Goal: Task Accomplishment & Management: Manage account settings

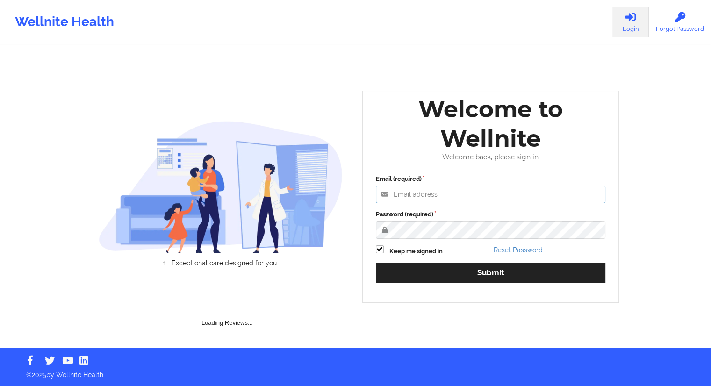
type input "[EMAIL_ADDRESS][DOMAIN_NAME]"
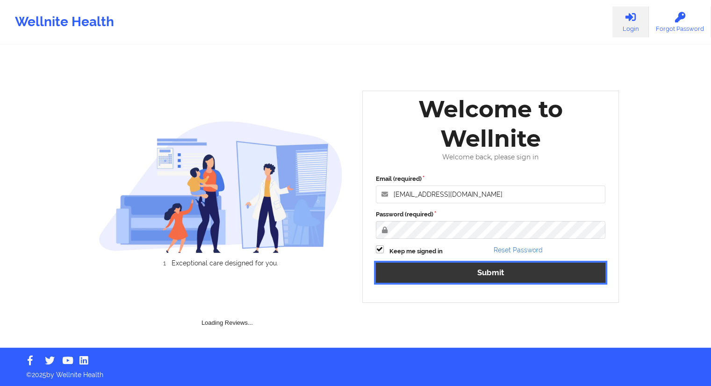
click at [492, 275] on div "Email (required) [EMAIL_ADDRESS][DOMAIN_NAME] Password (required) Keep me signe…" at bounding box center [491, 232] width 243 height 128
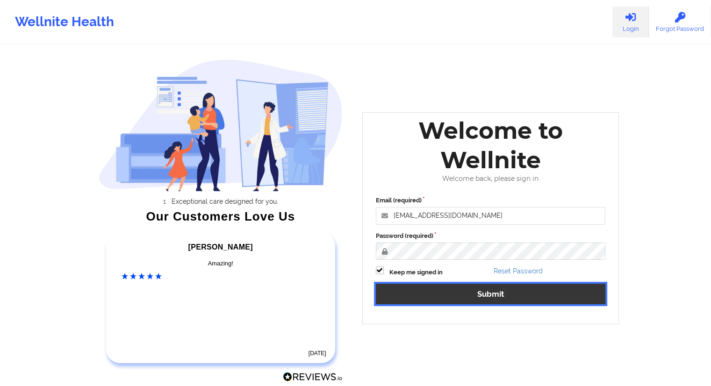
click at [496, 295] on button "Submit" at bounding box center [491, 294] width 230 height 20
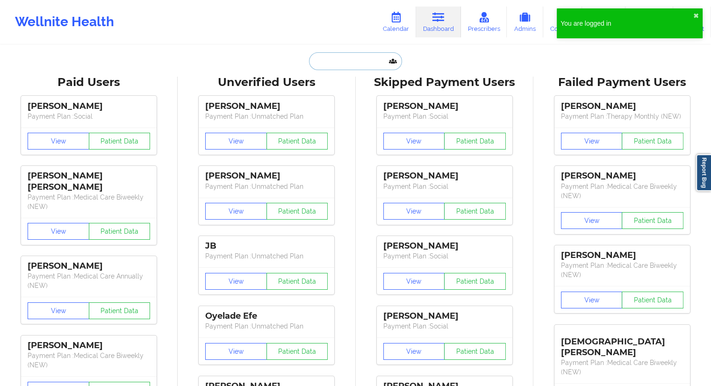
click at [335, 60] on input "text" at bounding box center [355, 61] width 93 height 18
paste input "[PERSON_NAME][EMAIL_ADDRESS][DOMAIN_NAME]"
type input "[PERSON_NAME][EMAIL_ADDRESS][DOMAIN_NAME]"
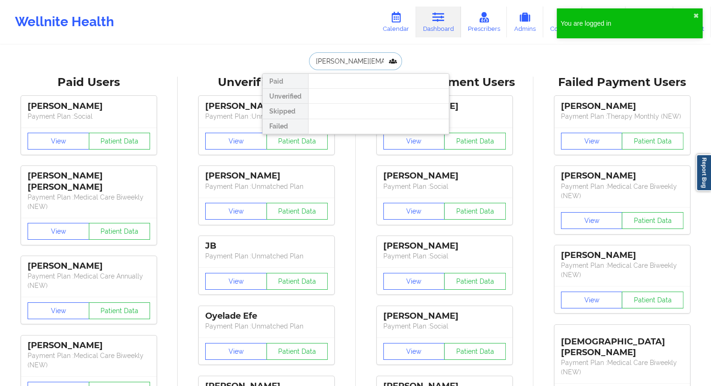
scroll to position [0, 10]
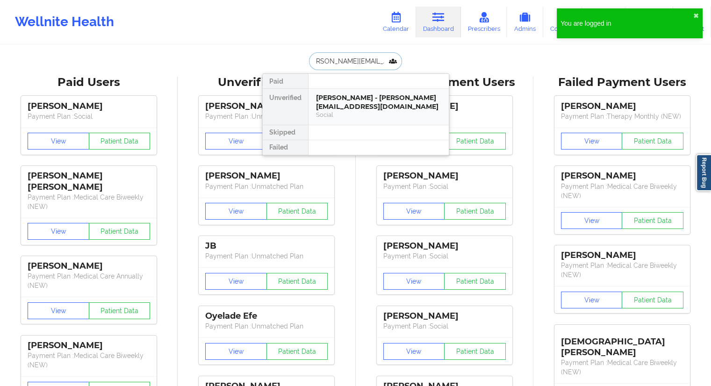
click at [328, 104] on div "[PERSON_NAME] - [PERSON_NAME][EMAIL_ADDRESS][DOMAIN_NAME]" at bounding box center [378, 102] width 125 height 17
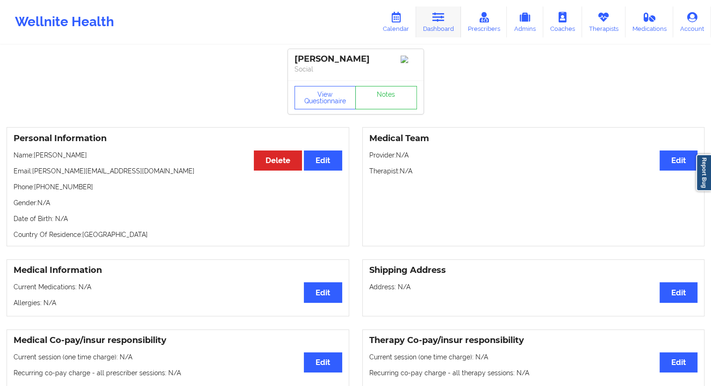
click at [441, 22] on icon at bounding box center [439, 17] width 12 height 10
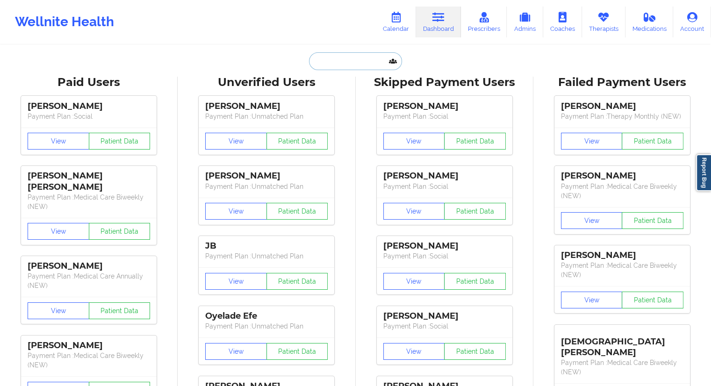
click at [340, 55] on input "text" at bounding box center [355, 61] width 93 height 18
paste input "[PERSON_NAME]"
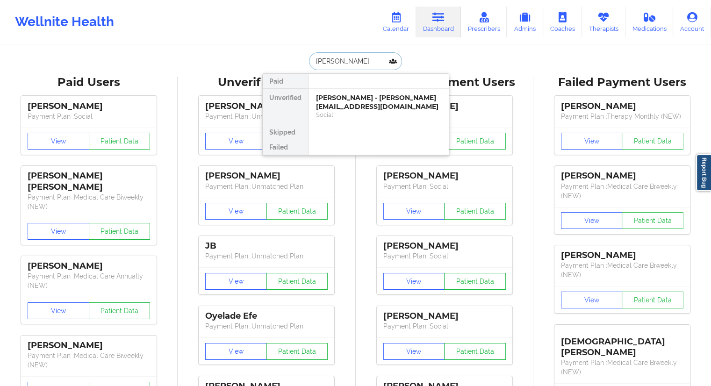
drag, startPoint x: 377, startPoint y: 56, endPoint x: 299, endPoint y: 58, distance: 78.1
click at [299, 58] on div "[PERSON_NAME] Unverified [PERSON_NAME] - [PERSON_NAME][EMAIL_ADDRESS][DOMAIN_NA…" at bounding box center [355, 61] width 187 height 18
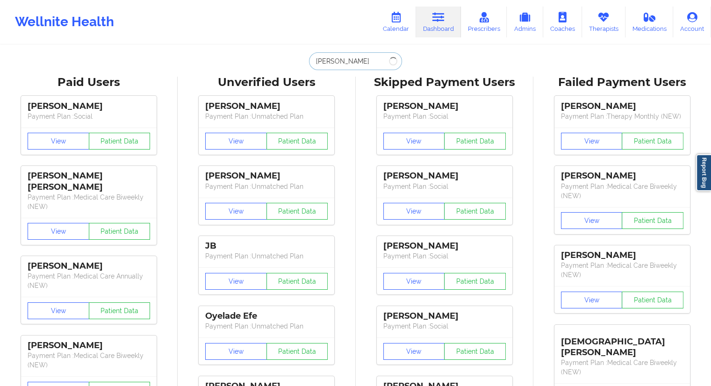
type input "[PERSON_NAME]"
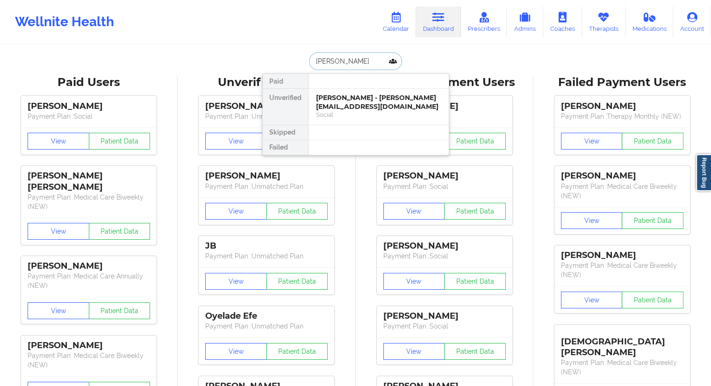
click at [327, 59] on input "[PERSON_NAME]" at bounding box center [355, 61] width 93 height 18
drag, startPoint x: 370, startPoint y: 61, endPoint x: 289, endPoint y: 61, distance: 81.4
click at [289, 61] on div "[PERSON_NAME] Unverified [PERSON_NAME] - [PERSON_NAME][EMAIL_ADDRESS][DOMAIN_NA…" at bounding box center [355, 61] width 187 height 18
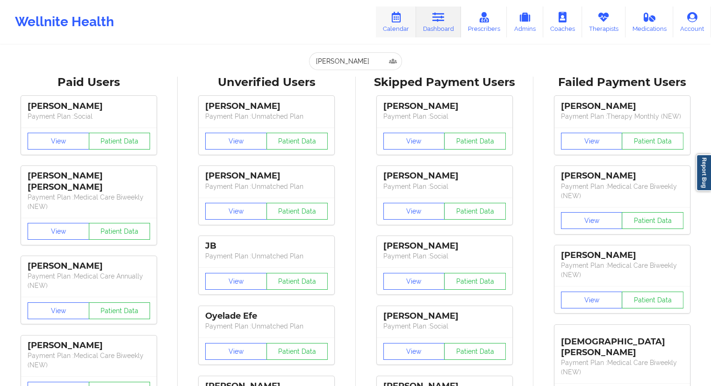
click at [396, 30] on link "Calendar" at bounding box center [396, 22] width 40 height 31
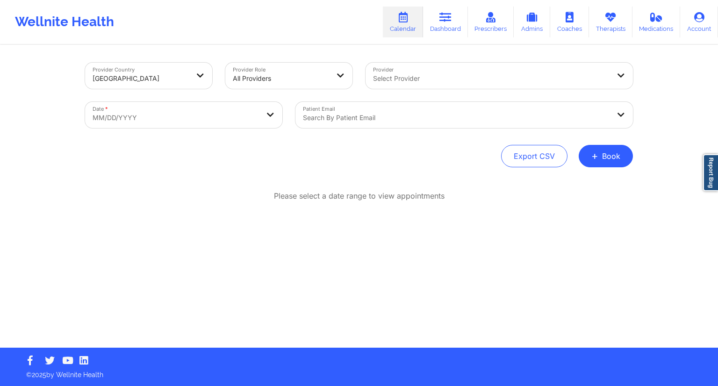
click at [234, 125] on body "Wellnite Health Calendar Dashboard Prescribers Admins Coaches Therapists Medica…" at bounding box center [359, 193] width 718 height 386
select select "2025-8"
select select "2025-9"
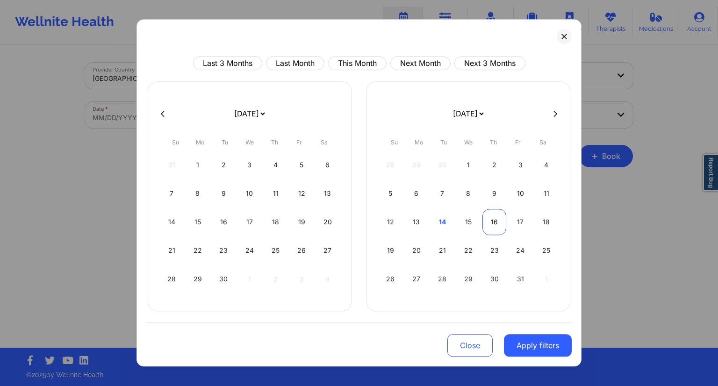
click at [496, 221] on div "16" at bounding box center [495, 222] width 24 height 26
select select "2025-9"
select select "2025-10"
select select "2025-9"
select select "2025-10"
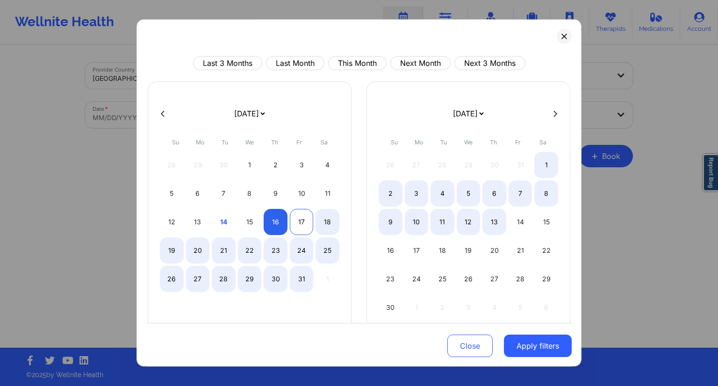
select select "2025-9"
select select "2025-10"
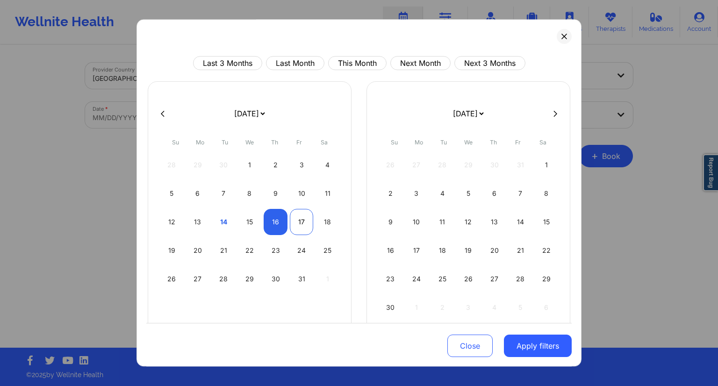
click at [303, 225] on div "17" at bounding box center [302, 222] width 24 height 26
select select "2025-9"
select select "2025-10"
click at [517, 342] on button "Apply filters" at bounding box center [538, 346] width 68 height 22
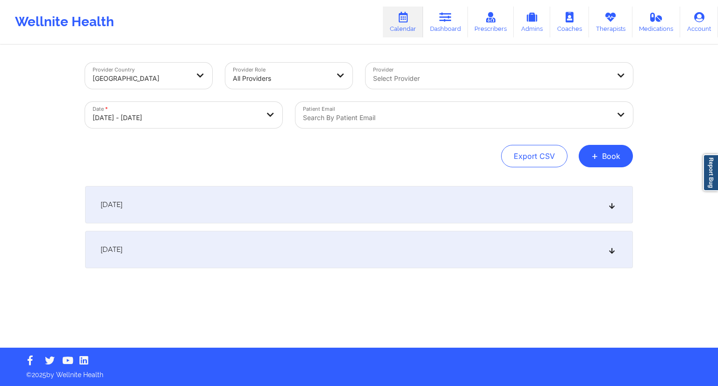
click at [372, 124] on div "Search by patient email" at bounding box center [453, 115] width 315 height 26
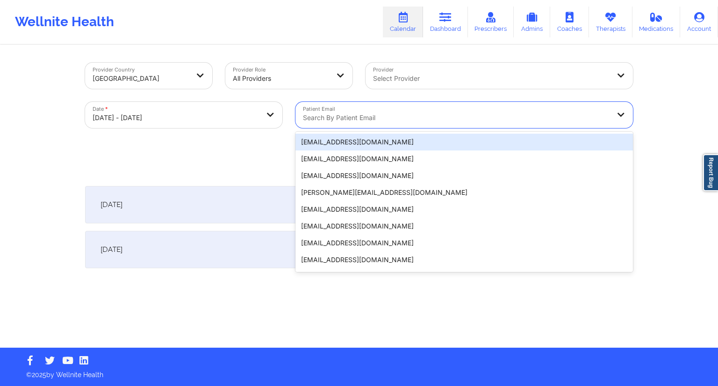
paste input "[EMAIL_ADDRESS][DOMAIN_NAME]"
type input "[EMAIL_ADDRESS][DOMAIN_NAME]"
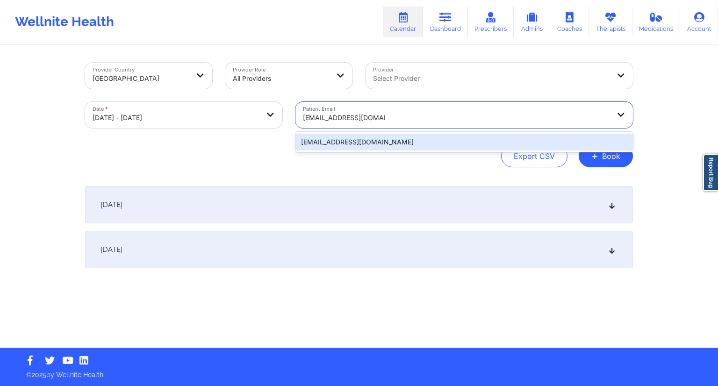
click at [399, 144] on div "[EMAIL_ADDRESS][DOMAIN_NAME]" at bounding box center [465, 142] width 338 height 17
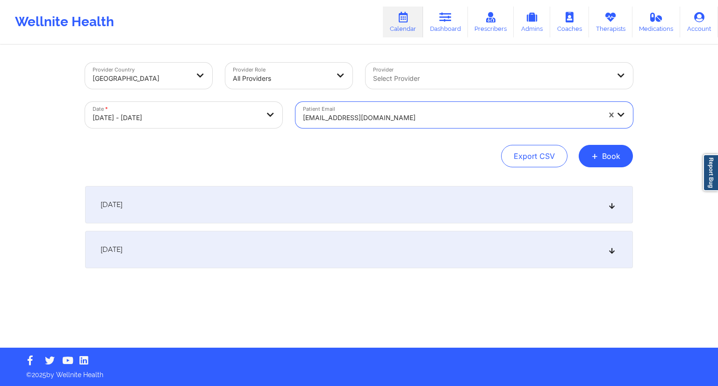
click at [344, 147] on div "Export CSV + Book" at bounding box center [359, 156] width 548 height 22
click at [305, 193] on div "[DATE]" at bounding box center [359, 204] width 548 height 37
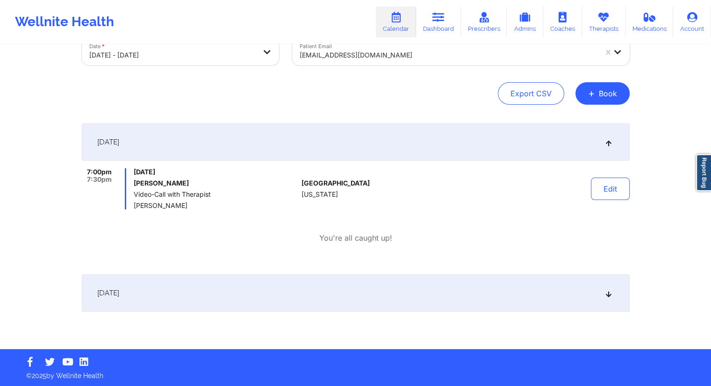
scroll to position [64, 0]
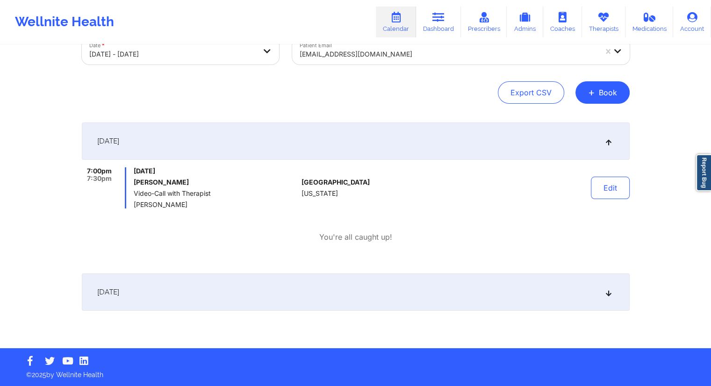
drag, startPoint x: 193, startPoint y: 183, endPoint x: 135, endPoint y: 183, distance: 58.5
click at [135, 183] on h6 "[PERSON_NAME]" at bounding box center [216, 182] width 164 height 7
copy h6 "[PERSON_NAME]"
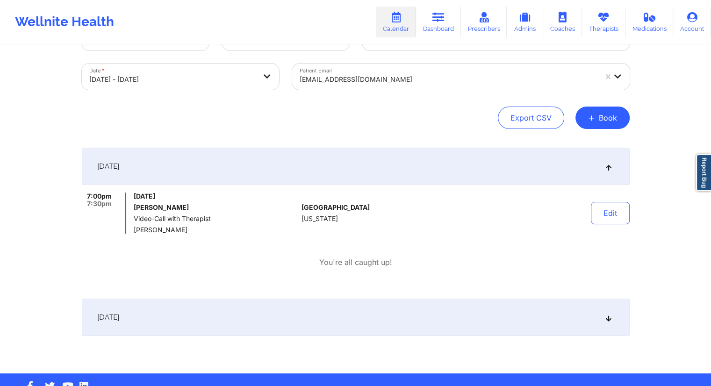
scroll to position [17, 0]
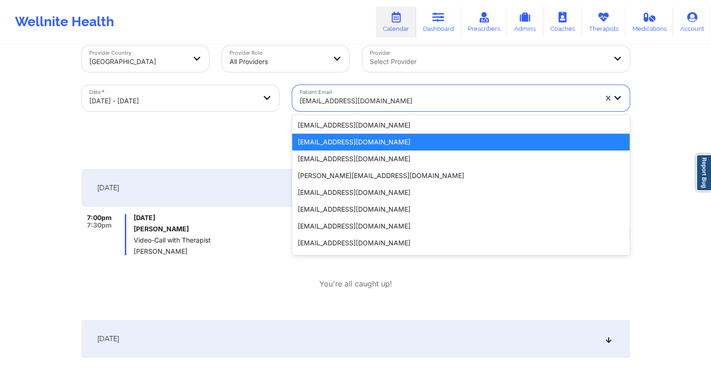
drag, startPoint x: 404, startPoint y: 101, endPoint x: 307, endPoint y: 103, distance: 97.3
click at [307, 103] on div at bounding box center [448, 100] width 297 height 11
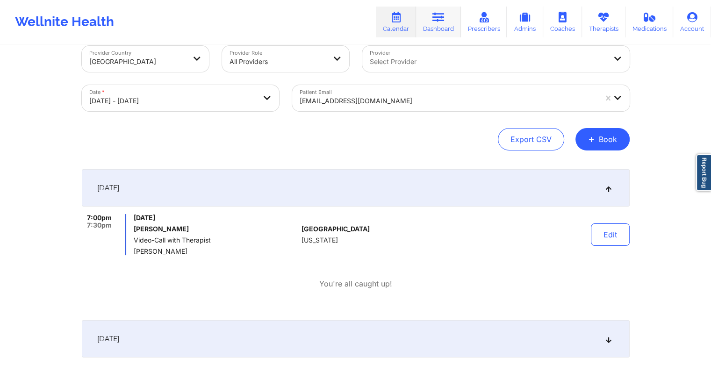
click at [432, 27] on link "Dashboard" at bounding box center [438, 22] width 45 height 31
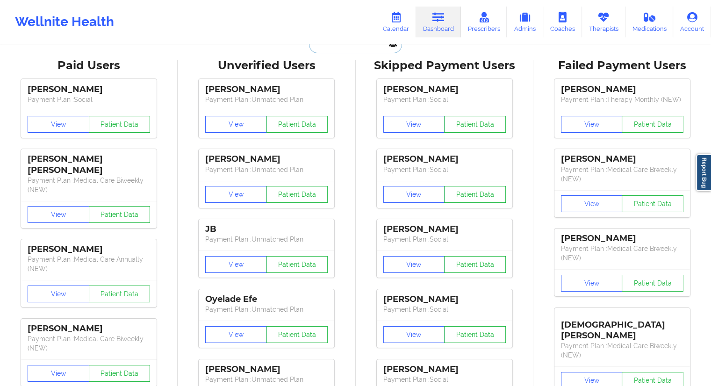
click at [354, 51] on input "text" at bounding box center [355, 45] width 93 height 18
paste input "[EMAIL_ADDRESS][DOMAIN_NAME]"
type input "[EMAIL_ADDRESS][DOMAIN_NAME]"
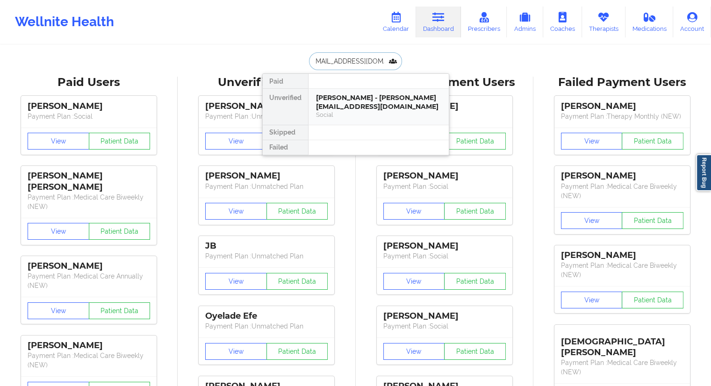
click at [346, 108] on div "[PERSON_NAME] - [PERSON_NAME][EMAIL_ADDRESS][DOMAIN_NAME]" at bounding box center [378, 102] width 125 height 17
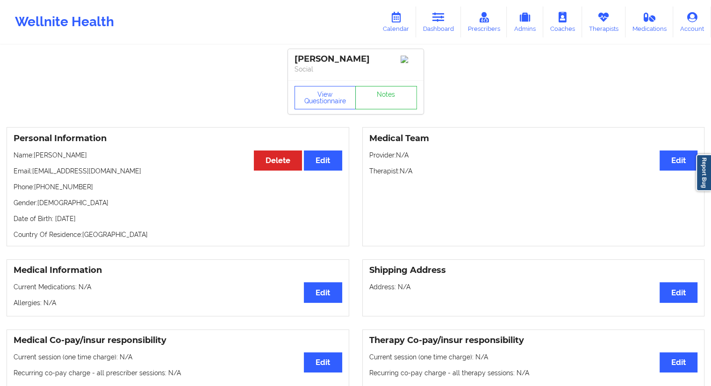
drag, startPoint x: 86, startPoint y: 156, endPoint x: 36, endPoint y: 156, distance: 50.5
click at [36, 156] on p "Name: [PERSON_NAME]" at bounding box center [178, 155] width 329 height 9
copy p "[PERSON_NAME]"
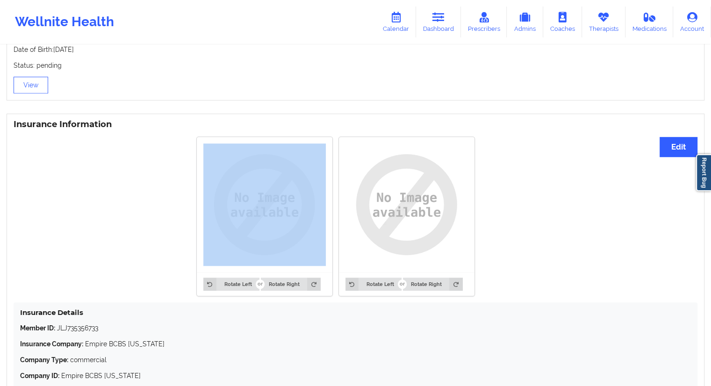
click at [367, 251] on div "Insurance Information Edit Rotate Left Rotate Right Rotate Left Rotate Right In…" at bounding box center [356, 262] width 698 height 297
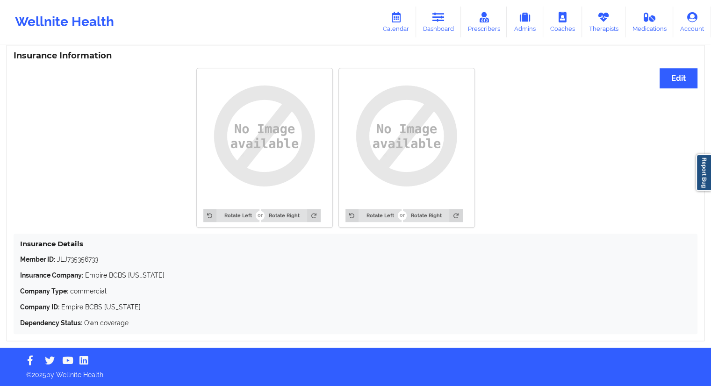
click at [329, 292] on p "Company Type: commercial" at bounding box center [355, 291] width 671 height 9
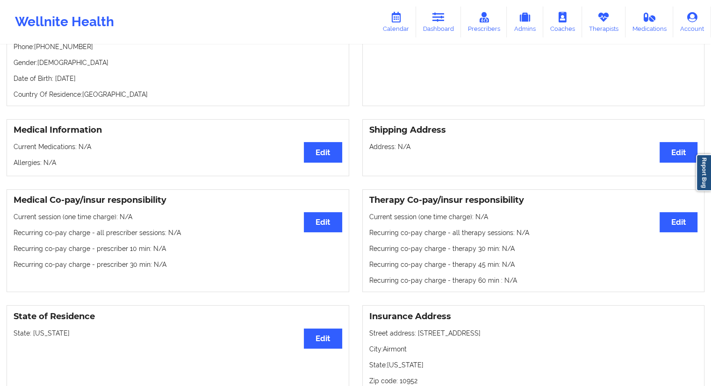
scroll to position [374, 0]
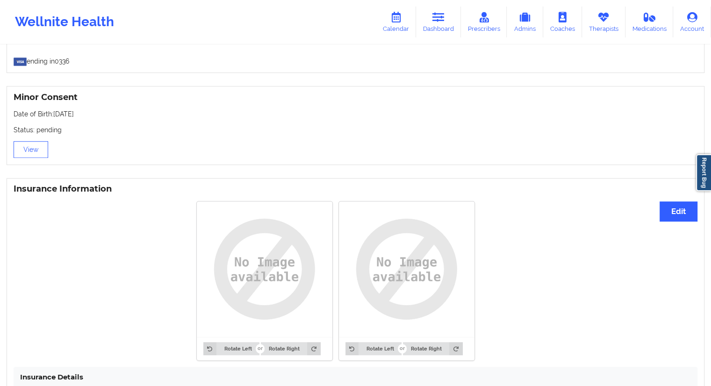
drag, startPoint x: 131, startPoint y: 319, endPoint x: 115, endPoint y: 264, distance: 57.0
click at [130, 317] on div "Insurance Information Edit Rotate Left Rotate Right Rotate Left Rotate Right In…" at bounding box center [356, 326] width 698 height 297
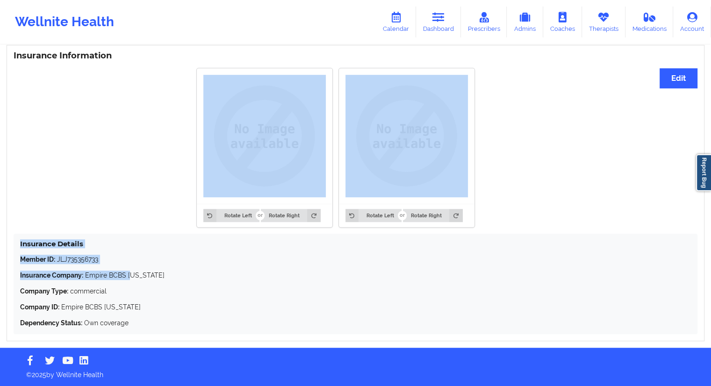
click at [96, 276] on p "Insurance Company: Empire BCBS [US_STATE]" at bounding box center [355, 275] width 671 height 9
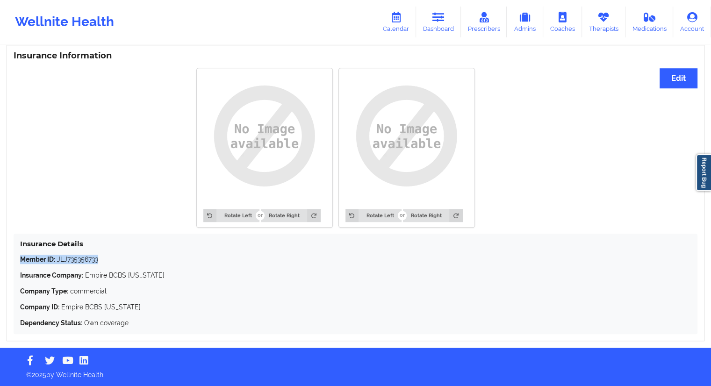
drag, startPoint x: 120, startPoint y: 261, endPoint x: 19, endPoint y: 257, distance: 101.6
click at [19, 257] on div "Insurance Details Member ID: JLJ735356733 Insurance Company: Empire BCBS [US_ST…" at bounding box center [356, 284] width 684 height 101
copy p "Member ID: JLJ735356733"
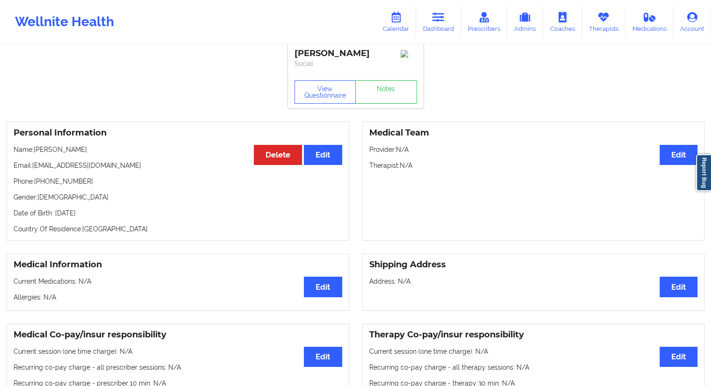
scroll to position [0, 0]
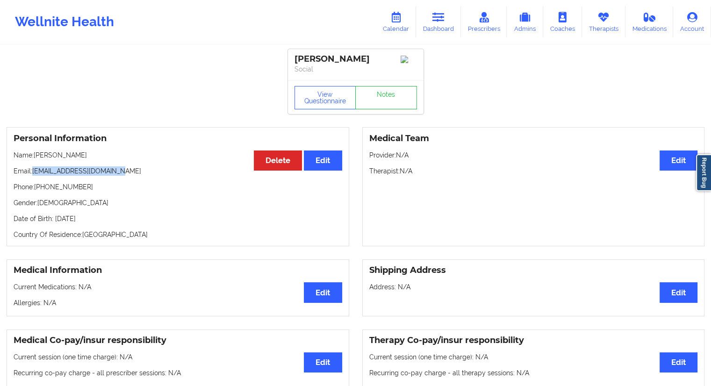
drag, startPoint x: 126, startPoint y: 176, endPoint x: 34, endPoint y: 174, distance: 92.2
click at [34, 174] on p "Email: [EMAIL_ADDRESS][DOMAIN_NAME]" at bounding box center [178, 171] width 329 height 9
copy p "[EMAIL_ADDRESS][DOMAIN_NAME]"
click at [438, 21] on icon at bounding box center [439, 17] width 12 height 10
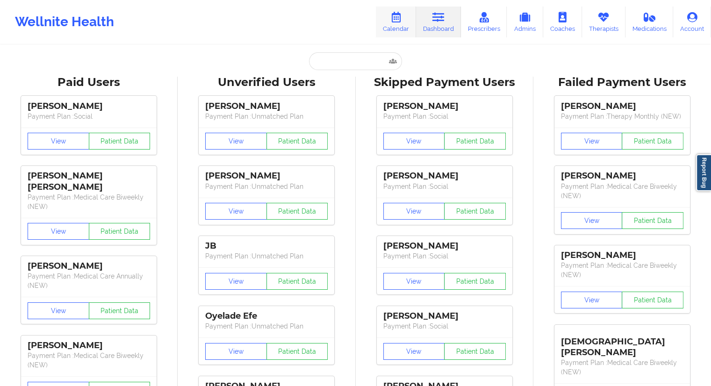
click at [400, 25] on link "Calendar" at bounding box center [396, 22] width 40 height 31
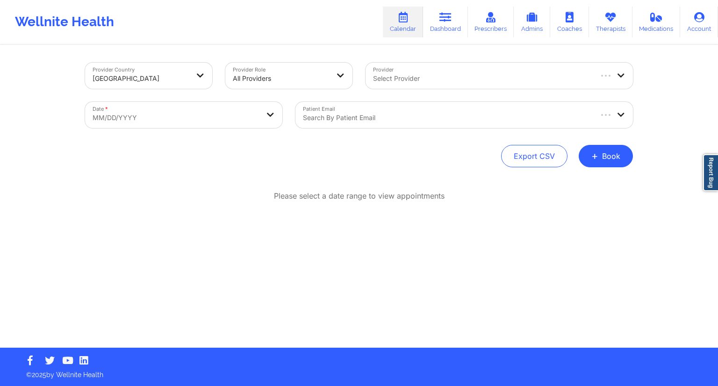
click at [353, 115] on div at bounding box center [447, 117] width 288 height 11
click at [203, 121] on body "Wellnite Health Calendar Dashboard Prescribers Admins Coaches Therapists Medica…" at bounding box center [359, 193] width 718 height 386
select select "2025-8"
select select "2025-9"
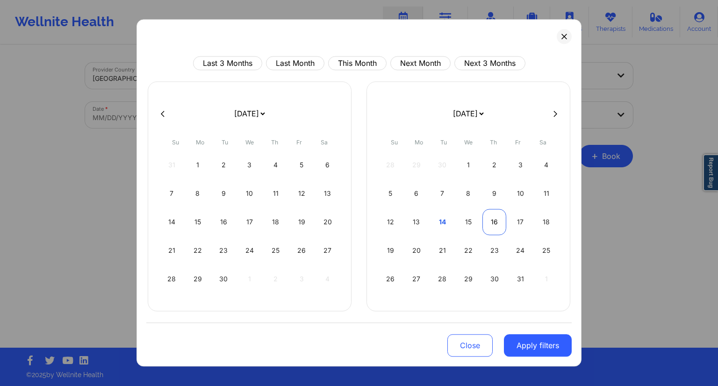
click at [492, 224] on div "16" at bounding box center [495, 222] width 24 height 26
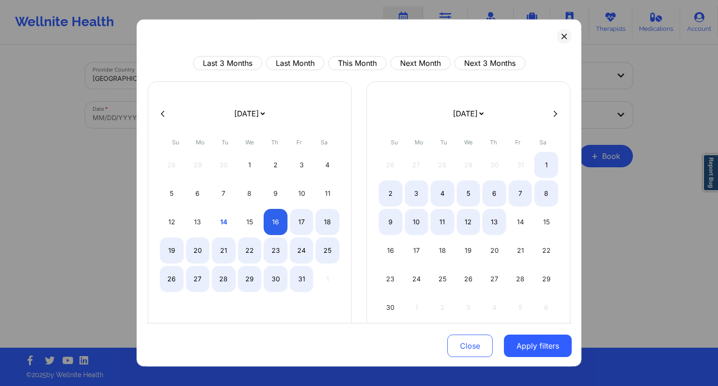
select select "2025-9"
select select "2025-10"
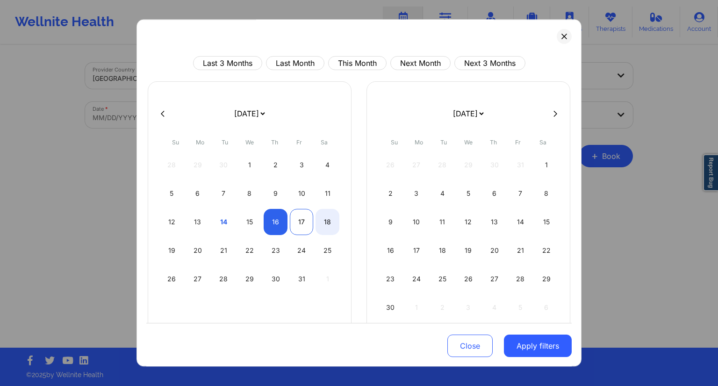
select select "2025-9"
select select "2025-10"
click at [302, 225] on div "17" at bounding box center [302, 222] width 24 height 26
select select "2025-9"
select select "2025-10"
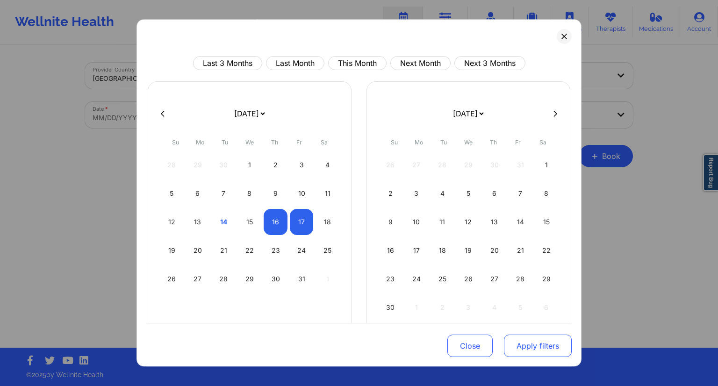
click at [518, 345] on button "Apply filters" at bounding box center [538, 346] width 68 height 22
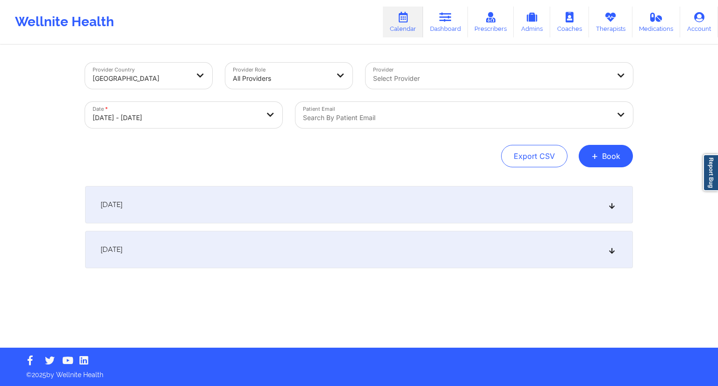
click at [384, 122] on div at bounding box center [456, 117] width 307 height 11
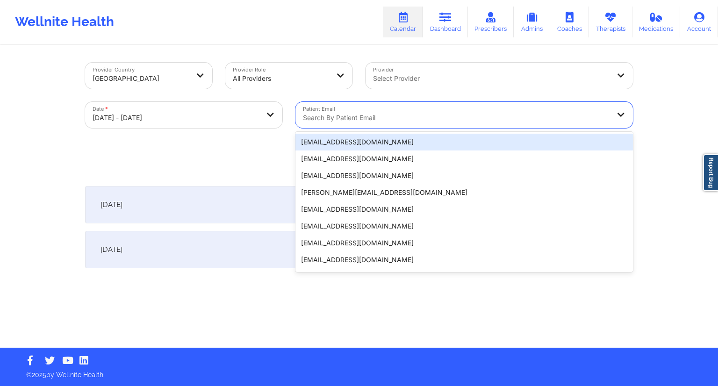
paste input "[EMAIL_ADDRESS][DOMAIN_NAME]"
type input "[EMAIL_ADDRESS][DOMAIN_NAME]"
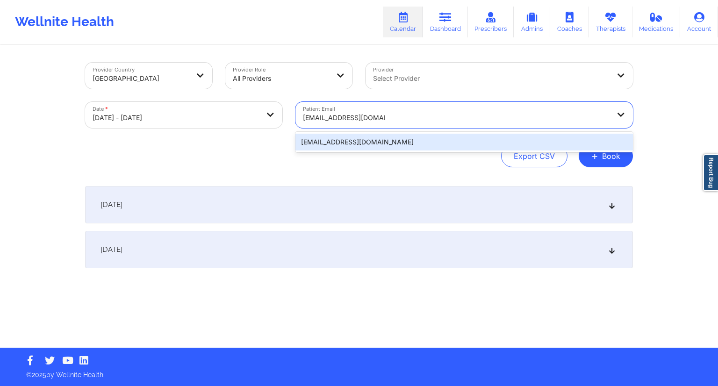
click at [418, 143] on div "[EMAIL_ADDRESS][DOMAIN_NAME]" at bounding box center [465, 142] width 338 height 17
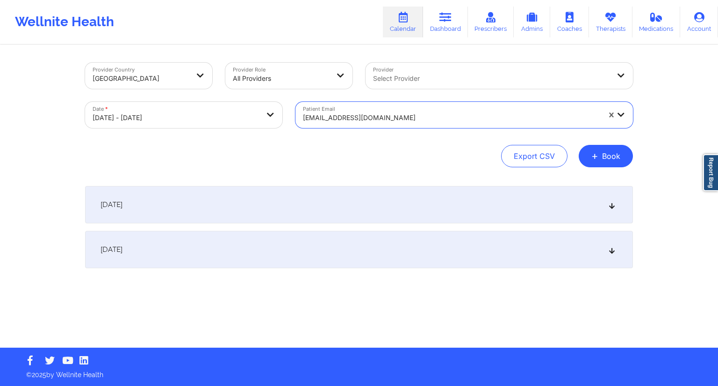
click at [256, 212] on div "[DATE]" at bounding box center [359, 204] width 548 height 37
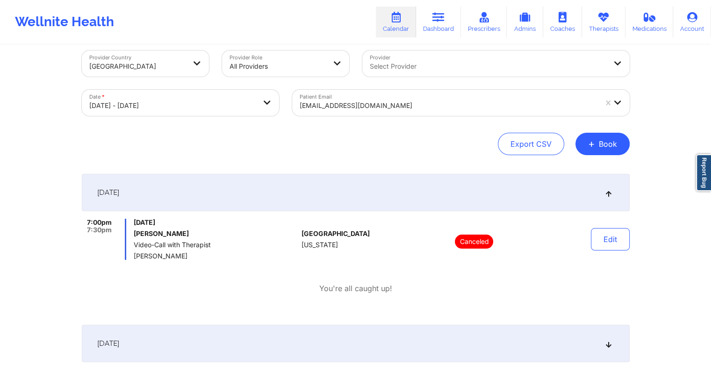
scroll to position [47, 0]
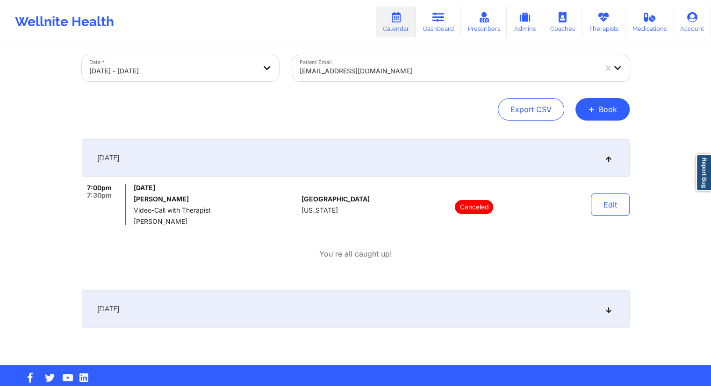
click at [232, 306] on div "[DATE]" at bounding box center [356, 308] width 548 height 37
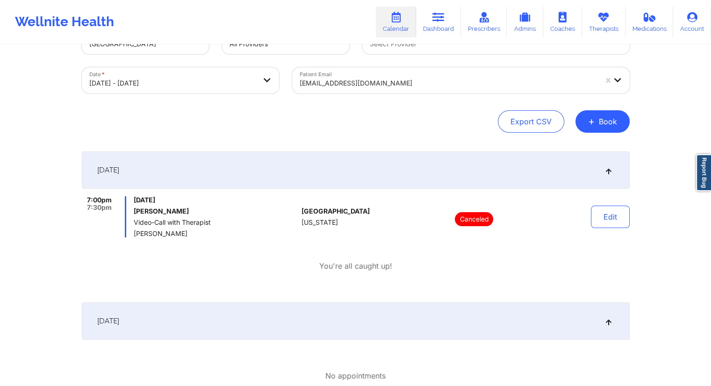
scroll to position [0, 0]
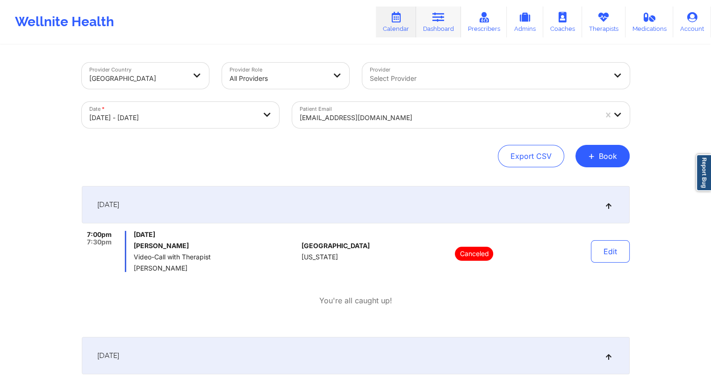
click at [437, 26] on link "Dashboard" at bounding box center [438, 22] width 45 height 31
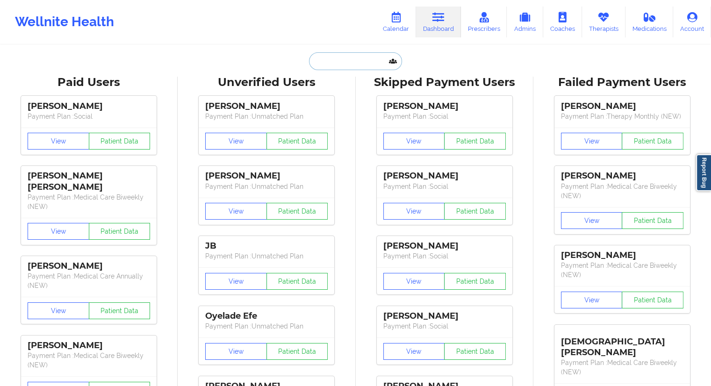
click at [353, 59] on input "text" at bounding box center [355, 61] width 93 height 18
paste input "[EMAIL_ADDRESS][DOMAIN_NAME]"
type input "[EMAIL_ADDRESS][DOMAIN_NAME]"
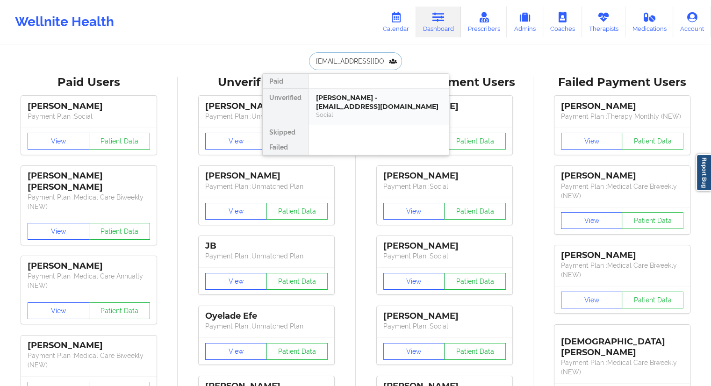
click at [378, 94] on div "[PERSON_NAME] - [EMAIL_ADDRESS][DOMAIN_NAME]" at bounding box center [378, 102] width 125 height 17
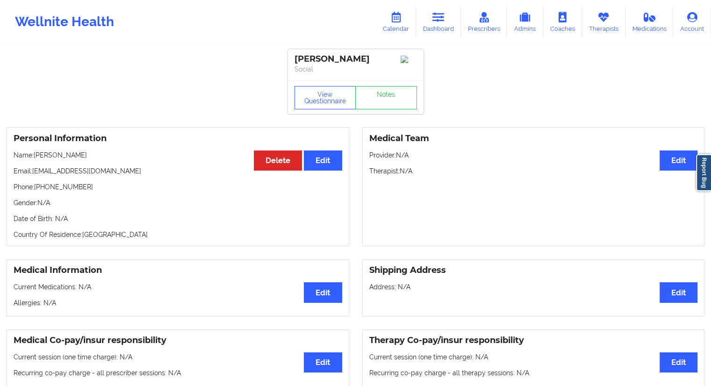
drag, startPoint x: 107, startPoint y: 159, endPoint x: 36, endPoint y: 152, distance: 71.4
click at [36, 152] on div "Personal Information Edit Delete Name: [PERSON_NAME] Email: [EMAIL_ADDRESS][DOM…" at bounding box center [178, 186] width 343 height 119
copy p "[PERSON_NAME]"
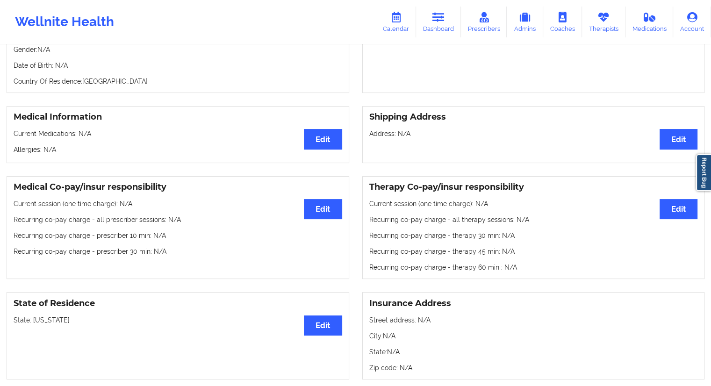
scroll to position [108, 0]
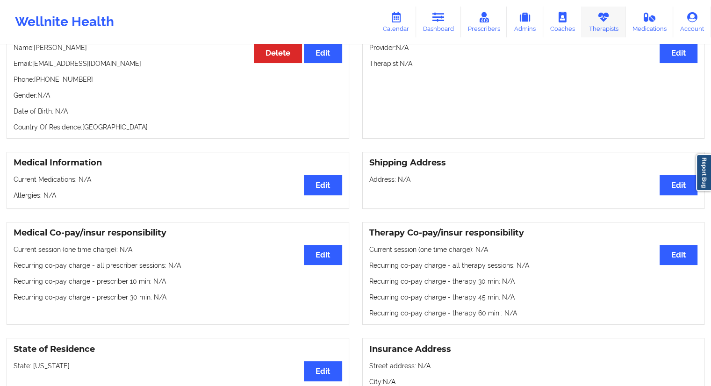
click at [601, 31] on link "Therapists" at bounding box center [603, 22] width 43 height 31
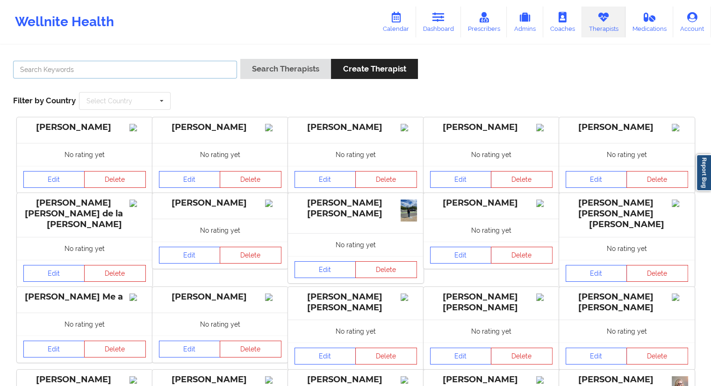
click at [62, 68] on input "text" at bounding box center [125, 70] width 224 height 18
paste input "[PERSON_NAME]"
type input "[PERSON_NAME]"
click at [273, 68] on button "Search Therapists" at bounding box center [285, 69] width 91 height 20
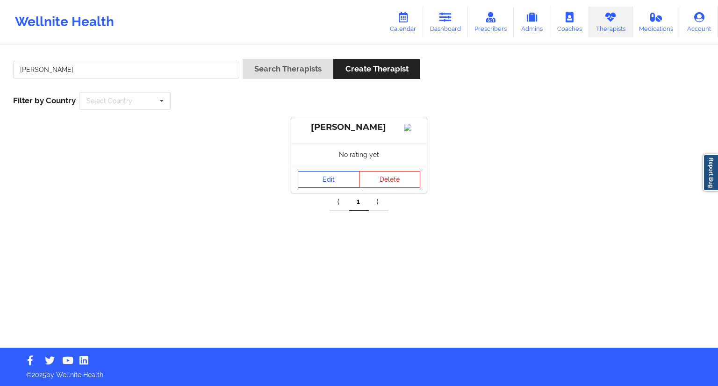
click at [311, 188] on link "Edit" at bounding box center [329, 179] width 62 height 17
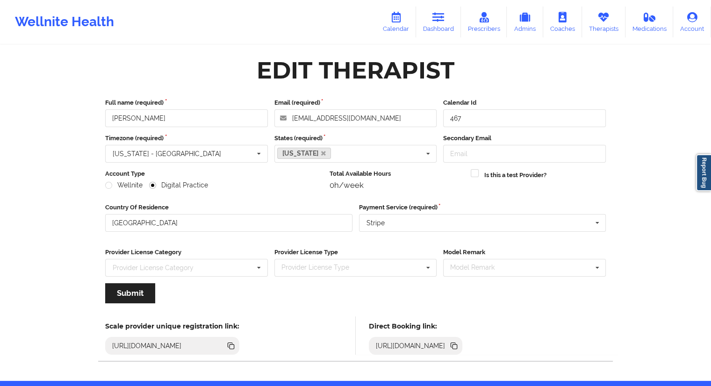
click at [459, 348] on icon at bounding box center [454, 346] width 10 height 10
drag, startPoint x: 442, startPoint y: 22, endPoint x: 423, endPoint y: 29, distance: 19.7
click at [442, 22] on link "Dashboard" at bounding box center [438, 22] width 45 height 31
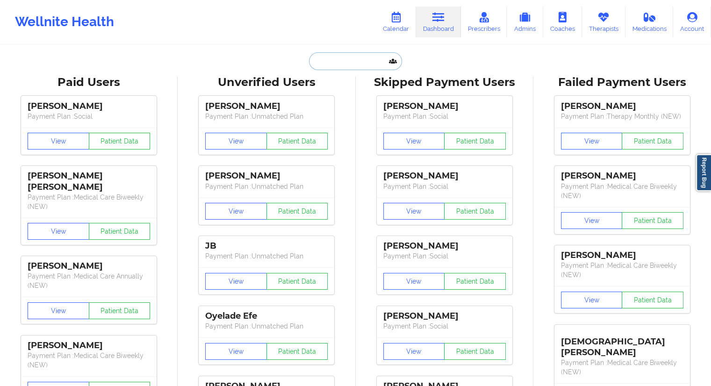
click at [352, 59] on input "text" at bounding box center [355, 61] width 93 height 18
paste input "[PHONE_NUMBER]"
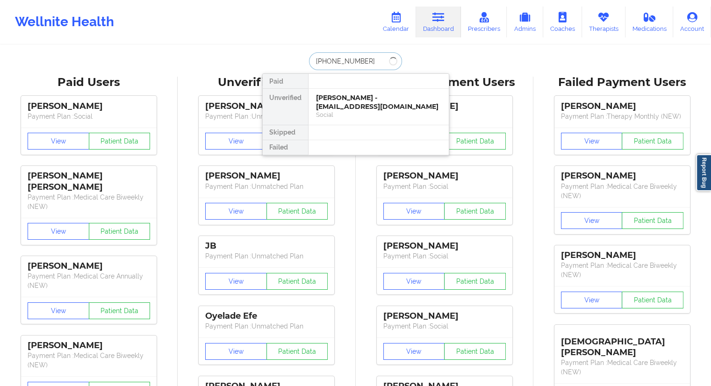
drag, startPoint x: 370, startPoint y: 62, endPoint x: 292, endPoint y: 63, distance: 78.6
click at [292, 63] on div "[PHONE_NUMBER] Paid Unverified [PERSON_NAME] - [EMAIL_ADDRESS][DOMAIN_NAME] Soc…" at bounding box center [355, 61] width 187 height 18
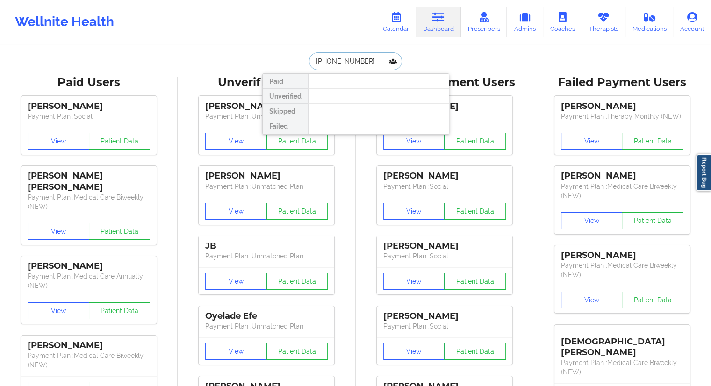
paste input "[EMAIL_ADDRESS][DOMAIN_NAME]"
type input "[EMAIL_ADDRESS][DOMAIN_NAME]"
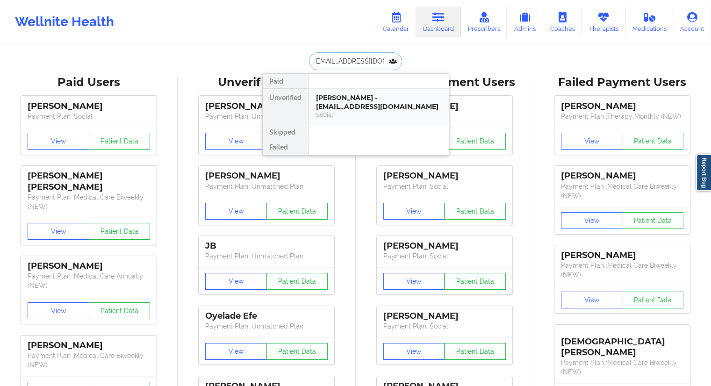
click at [337, 100] on div "[PERSON_NAME] - [EMAIL_ADDRESS][DOMAIN_NAME]" at bounding box center [378, 102] width 125 height 17
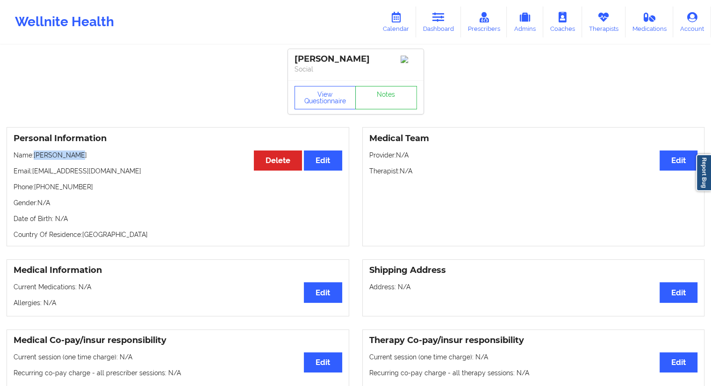
drag, startPoint x: 92, startPoint y: 152, endPoint x: 34, endPoint y: 155, distance: 58.1
click at [34, 155] on div "Personal Information Edit Delete Name: [PERSON_NAME] Email: [EMAIL_ADDRESS][DOM…" at bounding box center [178, 186] width 343 height 119
copy p "[PERSON_NAME]"
click at [597, 39] on div "Wellnite Health Calendar Dashboard Prescribers Admins Coaches Therapists Medica…" at bounding box center [355, 21] width 711 height 37
click at [602, 26] on link "Therapists" at bounding box center [603, 22] width 43 height 31
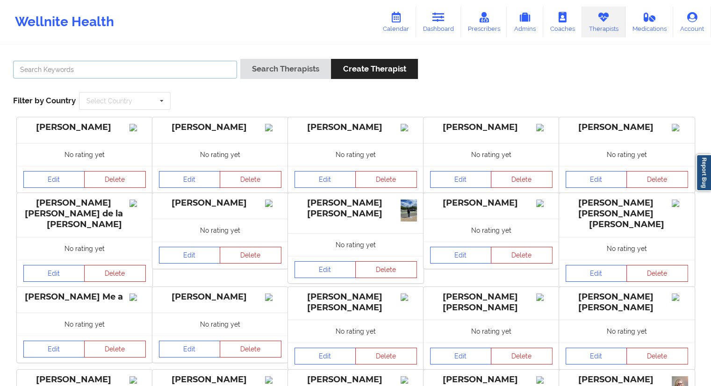
click at [107, 69] on input "text" at bounding box center [125, 70] width 224 height 18
paste input "[PERSON_NAME]"
type input "[PERSON_NAME]"
click at [277, 63] on button "Search Therapists" at bounding box center [285, 69] width 91 height 20
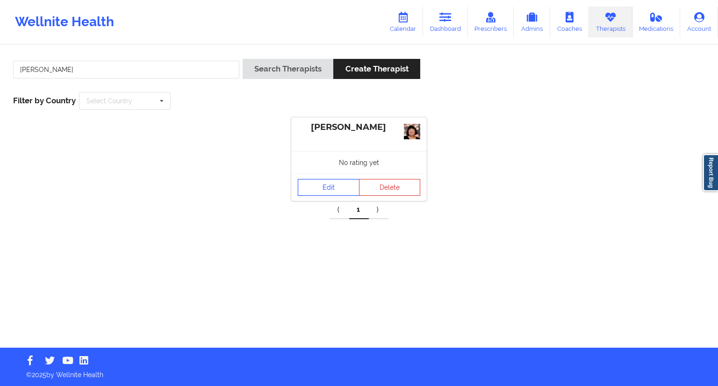
click at [345, 189] on link "Edit" at bounding box center [329, 187] width 62 height 17
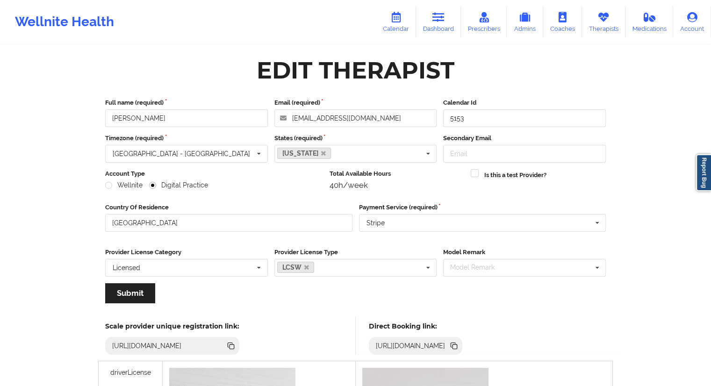
scroll to position [140, 0]
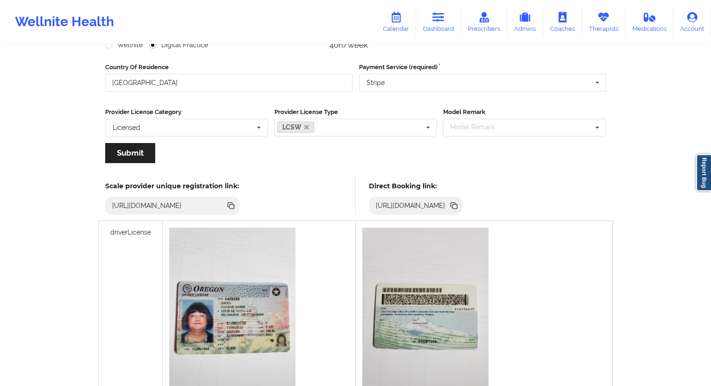
click at [459, 205] on icon at bounding box center [454, 206] width 10 height 10
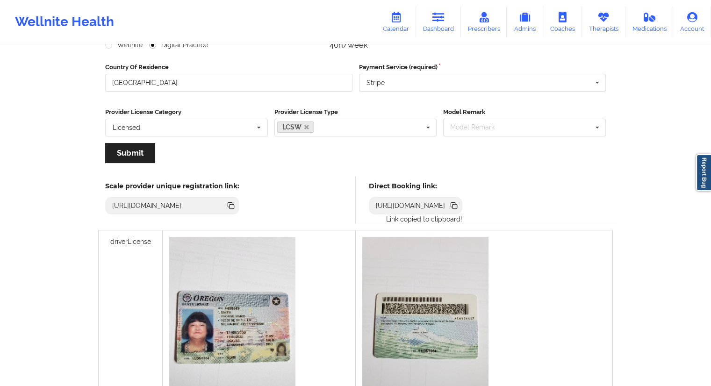
click at [457, 206] on icon at bounding box center [455, 206] width 5 height 5
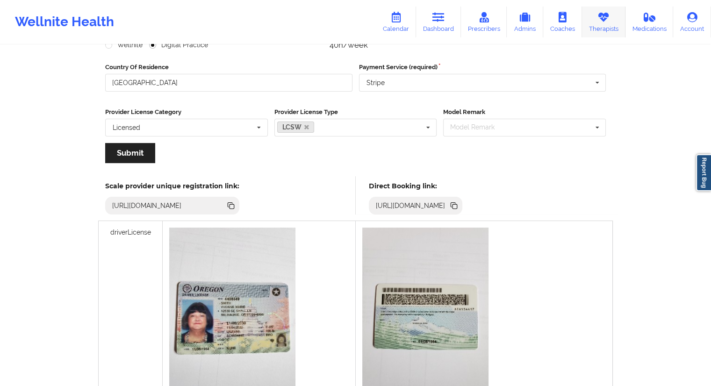
click at [603, 31] on link "Therapists" at bounding box center [603, 22] width 43 height 31
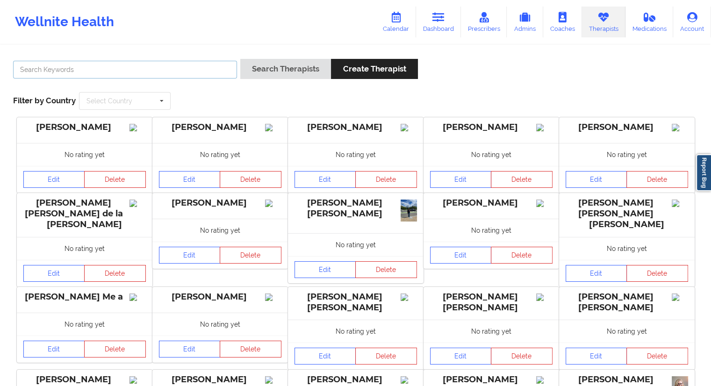
click at [154, 74] on input "text" at bounding box center [125, 70] width 224 height 18
paste input "[PERSON_NAME] [PERSON_NAME]"
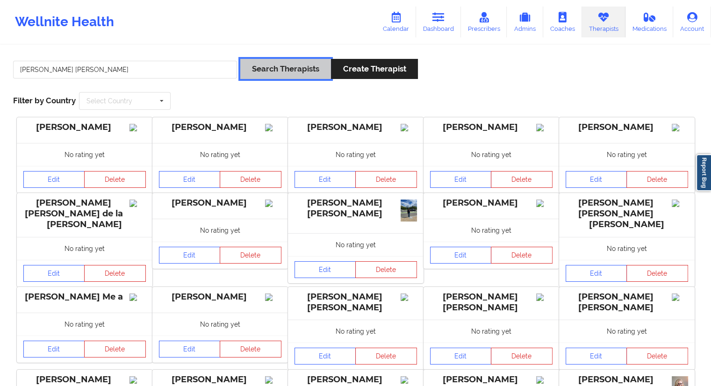
click at [264, 71] on button "Search Therapists" at bounding box center [285, 69] width 91 height 20
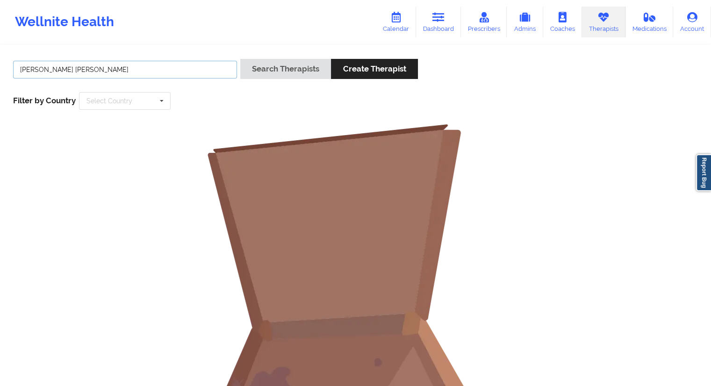
click at [87, 66] on input "[PERSON_NAME] [PERSON_NAME]" at bounding box center [125, 70] width 224 height 18
click at [20, 68] on input "[PERSON_NAME] [PERSON_NAME]" at bounding box center [125, 70] width 224 height 18
click at [89, 80] on div "[PERSON_NAME] [PERSON_NAME]" at bounding box center [125, 72] width 231 height 27
click at [89, 71] on input "[PERSON_NAME] [PERSON_NAME]" at bounding box center [125, 70] width 224 height 18
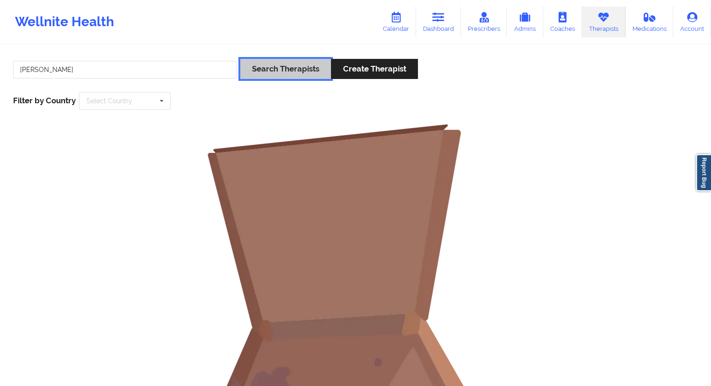
click at [276, 65] on button "Search Therapists" at bounding box center [285, 69] width 91 height 20
click at [617, 19] on link "Therapists" at bounding box center [603, 22] width 43 height 31
click at [88, 66] on input "[PERSON_NAME]" at bounding box center [125, 70] width 224 height 18
paste input "Oluwole"
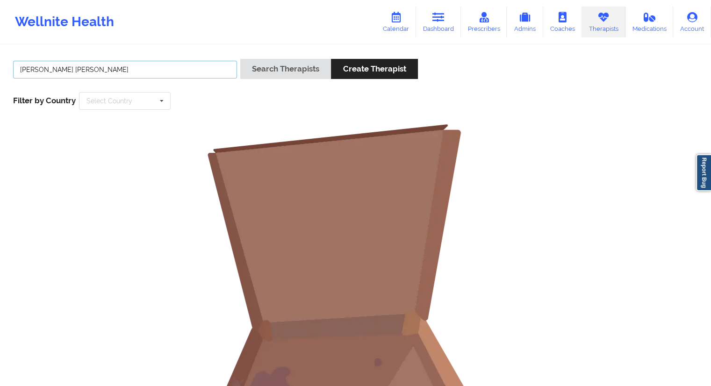
click at [59, 69] on input "[PERSON_NAME] [PERSON_NAME]" at bounding box center [125, 70] width 224 height 18
click at [59, 69] on input "Oluwole" at bounding box center [125, 70] width 224 height 18
type input "Oluwole"
click at [254, 57] on div "Oluwole Search Therapists Create Therapist Filter by Country Select Country [GE…" at bounding box center [356, 84] width 698 height 64
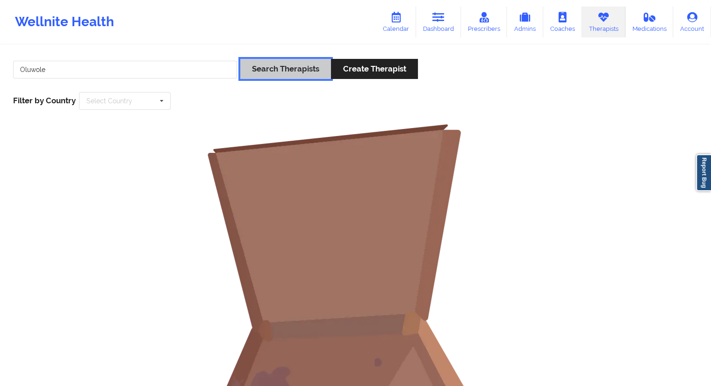
click at [263, 67] on button "Search Therapists" at bounding box center [285, 69] width 91 height 20
click at [80, 69] on input "Oluwole" at bounding box center [125, 70] width 224 height 18
click at [445, 22] on icon at bounding box center [439, 17] width 12 height 10
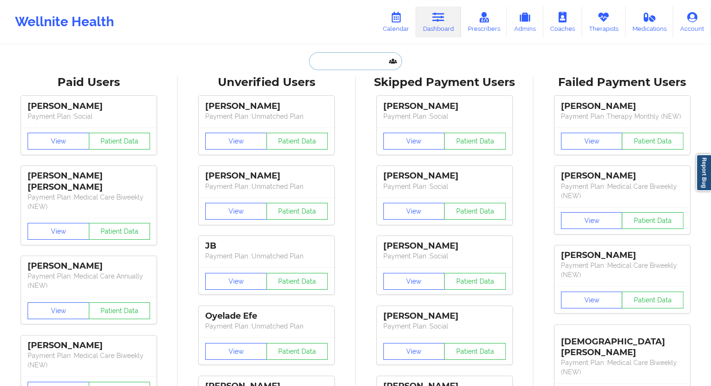
click at [338, 52] on input "text" at bounding box center [355, 61] width 93 height 18
paste input "[PERSON_NAME][EMAIL_ADDRESS][DOMAIN_NAME]"
type input "[PERSON_NAME][EMAIL_ADDRESS][DOMAIN_NAME]"
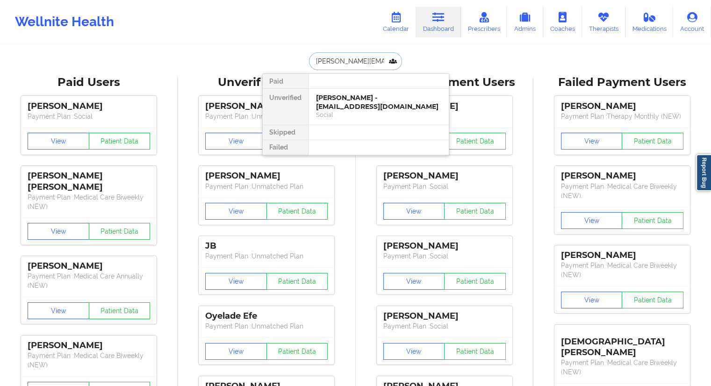
scroll to position [0, 7]
click at [339, 103] on div "[PERSON_NAME] - [PERSON_NAME][EMAIL_ADDRESS][DOMAIN_NAME]" at bounding box center [378, 102] width 125 height 17
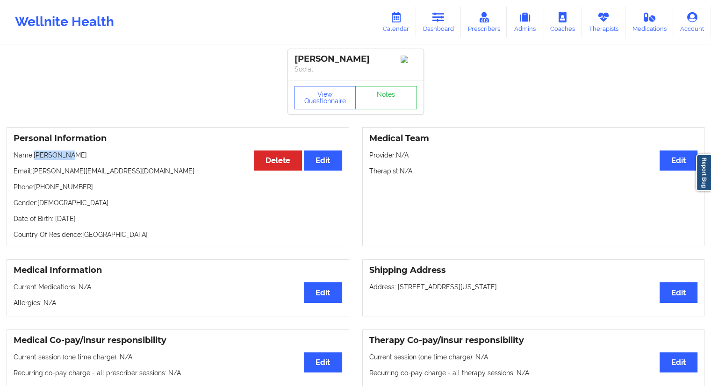
drag, startPoint x: 76, startPoint y: 156, endPoint x: 36, endPoint y: 156, distance: 39.8
click at [36, 156] on p "Name: [PERSON_NAME]" at bounding box center [178, 155] width 329 height 9
drag, startPoint x: 37, startPoint y: 173, endPoint x: 32, endPoint y: 173, distance: 5.2
click at [32, 173] on p "Email: [PERSON_NAME][EMAIL_ADDRESS][DOMAIN_NAME]" at bounding box center [178, 171] width 329 height 9
click at [54, 180] on div "Personal Information Edit Delete Name: [PERSON_NAME] Email: [PERSON_NAME][EMAIL…" at bounding box center [178, 186] width 343 height 119
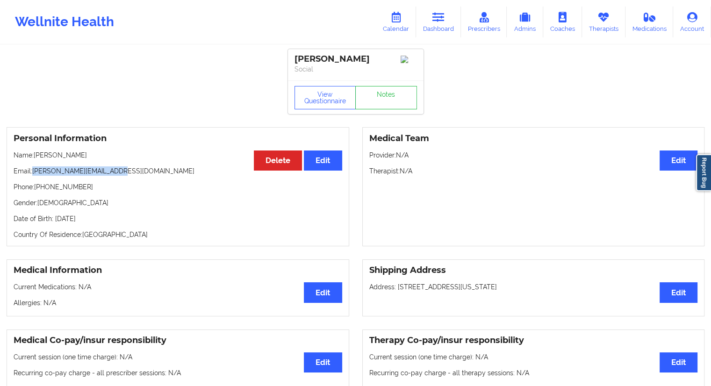
drag, startPoint x: 113, startPoint y: 173, endPoint x: 33, endPoint y: 173, distance: 80.0
click at [33, 173] on p "Email: [PERSON_NAME][EMAIL_ADDRESS][DOMAIN_NAME]" at bounding box center [178, 171] width 329 height 9
click at [434, 32] on link "Dashboard" at bounding box center [438, 22] width 45 height 31
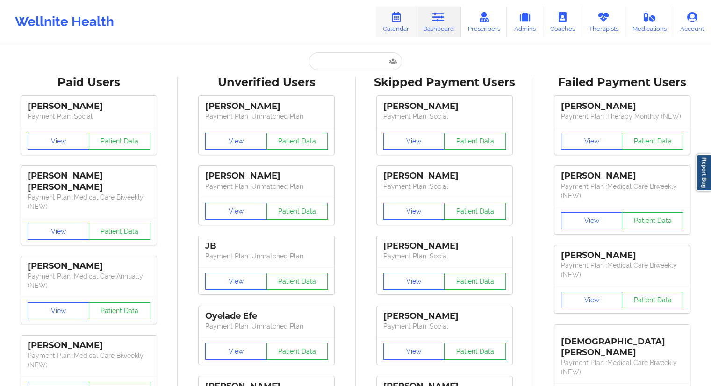
click at [392, 30] on link "Calendar" at bounding box center [396, 22] width 40 height 31
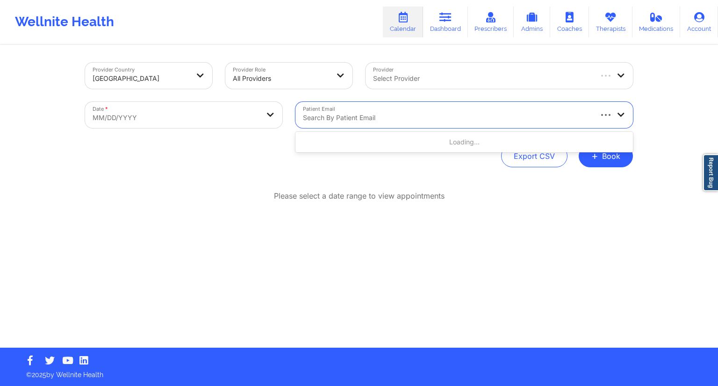
click at [346, 113] on div at bounding box center [447, 117] width 288 height 11
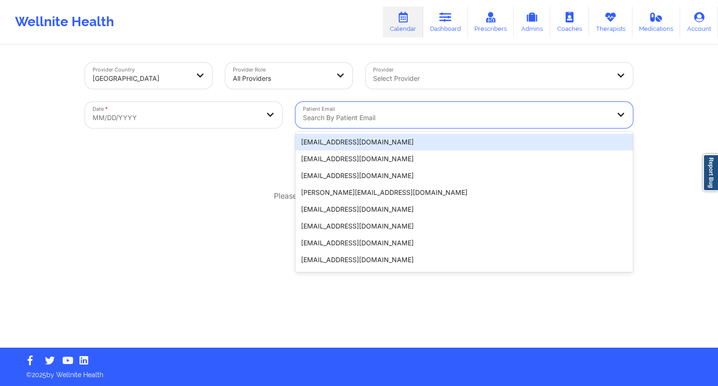
click at [274, 138] on div "Provider Country [GEOGRAPHIC_DATA] Provider Role All Providers Provider Select …" at bounding box center [359, 115] width 548 height 105
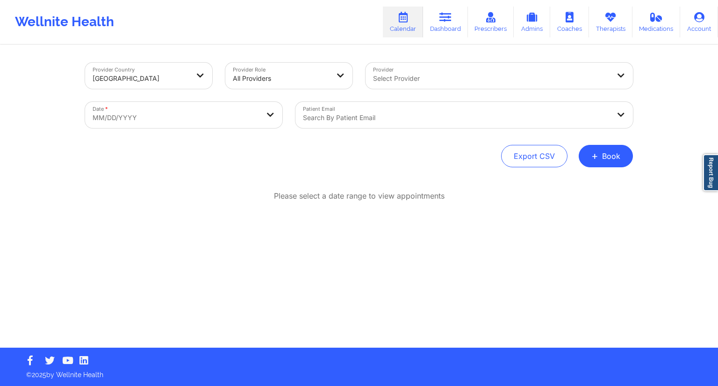
click at [217, 115] on body "Wellnite Health Calendar Dashboard Prescribers Admins Coaches Therapists Medica…" at bounding box center [359, 193] width 718 height 386
select select "2025-8"
select select "2025-9"
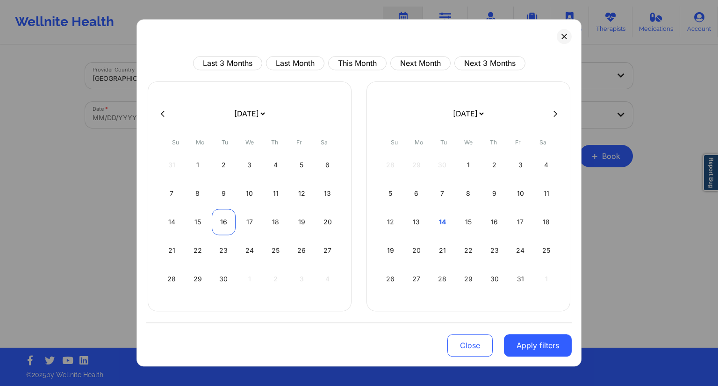
click at [221, 223] on div "16" at bounding box center [224, 222] width 24 height 26
select select "2025-8"
select select "2025-9"
select select "2025-8"
select select "2025-9"
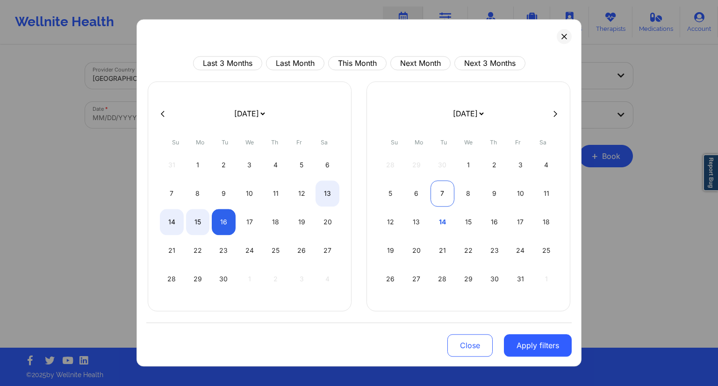
select select "2025-8"
select select "2025-9"
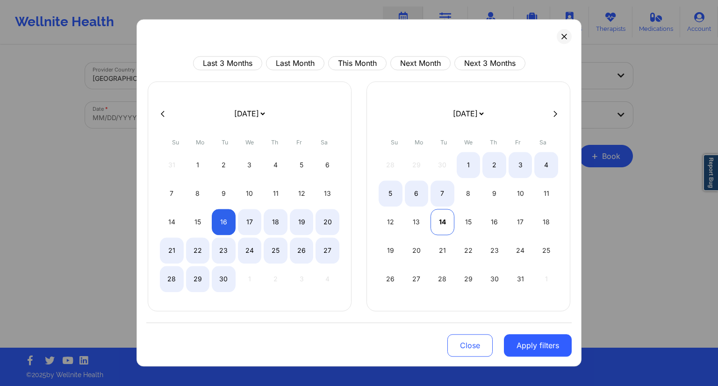
select select "2025-8"
select select "2025-9"
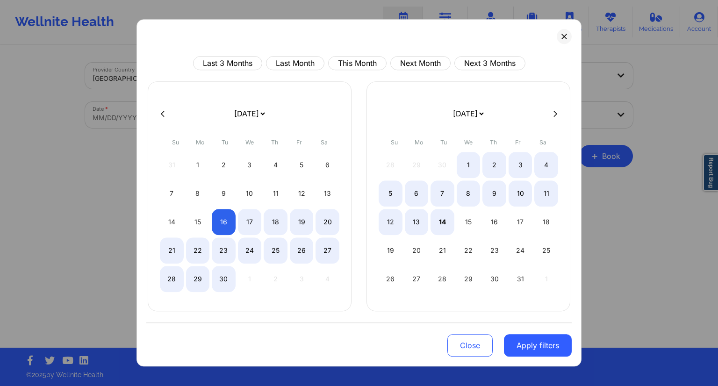
select select "2025-8"
select select "2025-9"
select select "2025-8"
select select "2025-9"
select select "2025-8"
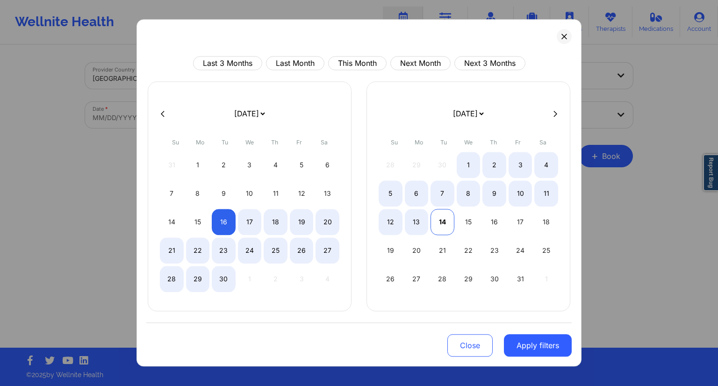
select select "2025-9"
click at [465, 221] on div "15" at bounding box center [469, 222] width 24 height 26
select select "2025-8"
select select "2025-9"
click at [490, 223] on div "16" at bounding box center [495, 222] width 24 height 26
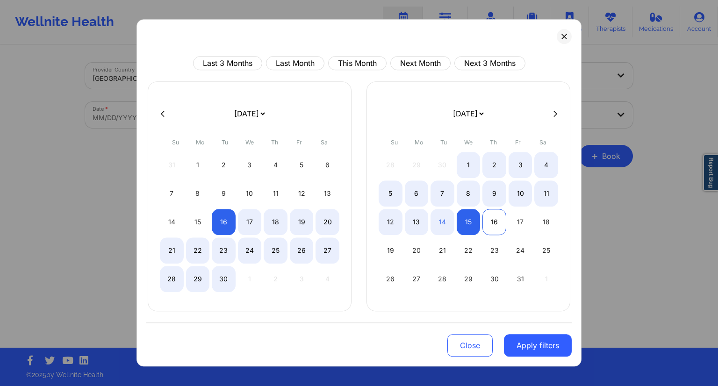
select select "2025-9"
select select "2025-10"
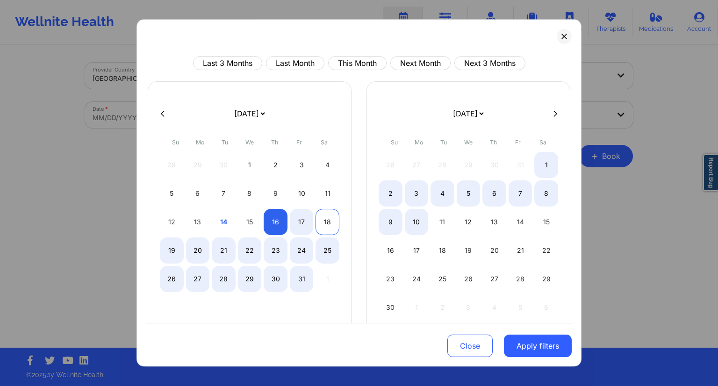
select select "2025-9"
select select "2025-10"
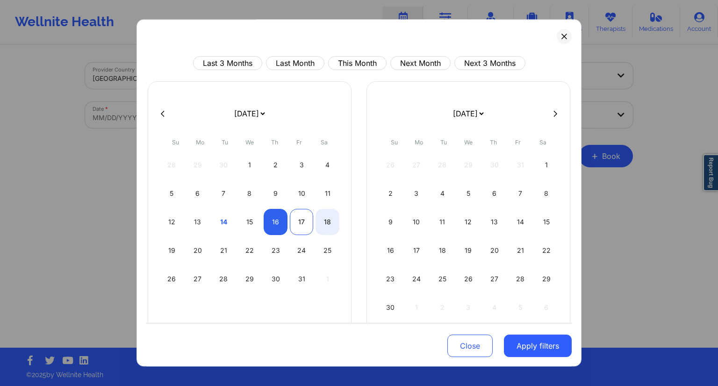
select select "2025-9"
select select "2025-10"
click at [306, 221] on div "17" at bounding box center [302, 222] width 24 height 26
select select "2025-9"
select select "2025-10"
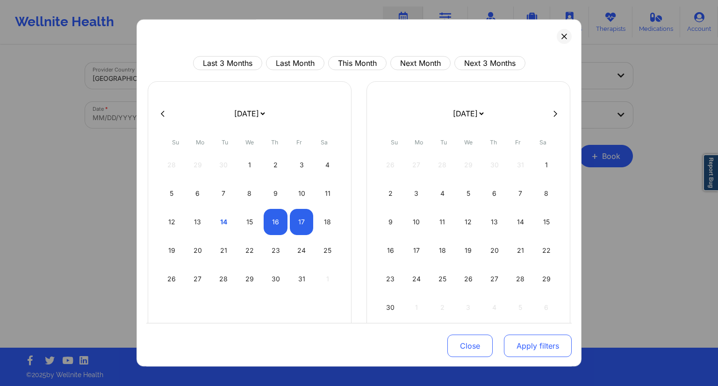
click at [529, 341] on button "Apply filters" at bounding box center [538, 346] width 68 height 22
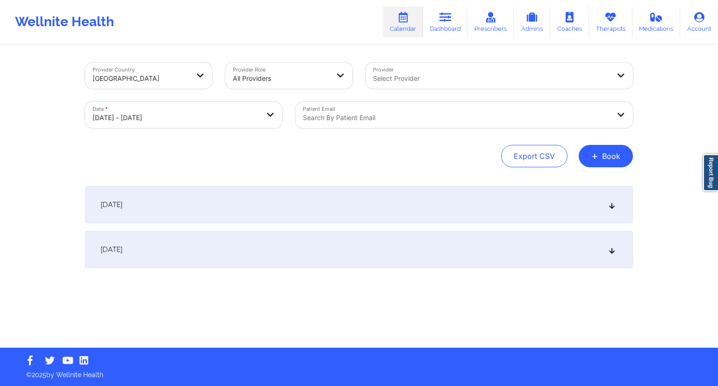
click at [376, 125] on div "Search by patient email" at bounding box center [453, 115] width 315 height 26
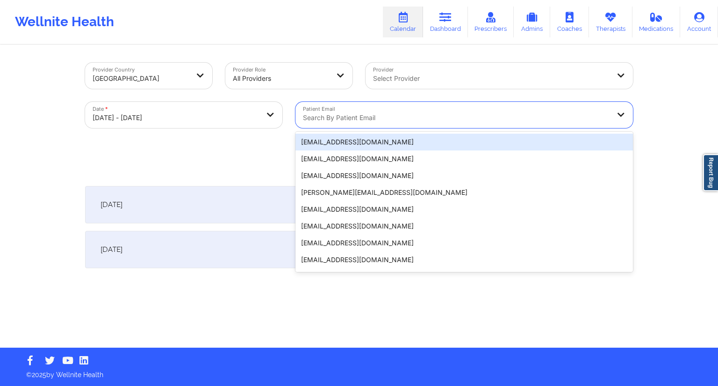
paste input "[PERSON_NAME][EMAIL_ADDRESS][DOMAIN_NAME]"
type input "[PERSON_NAME][EMAIL_ADDRESS][DOMAIN_NAME]"
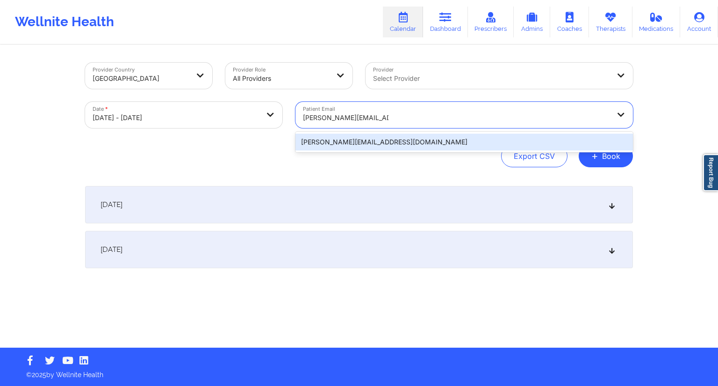
click at [331, 148] on div "[PERSON_NAME][EMAIL_ADDRESS][DOMAIN_NAME]" at bounding box center [465, 142] width 338 height 17
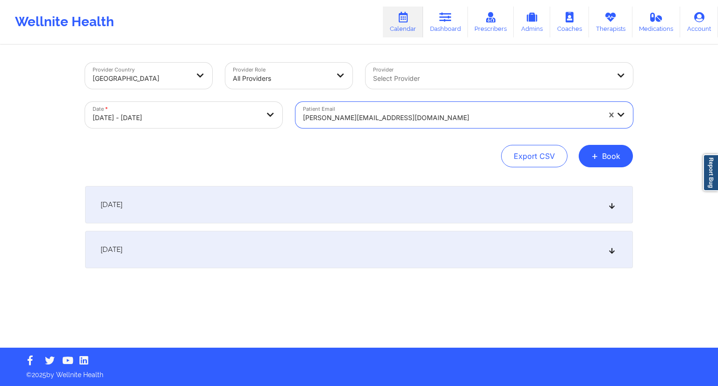
click at [276, 205] on div "[DATE]" at bounding box center [359, 204] width 548 height 37
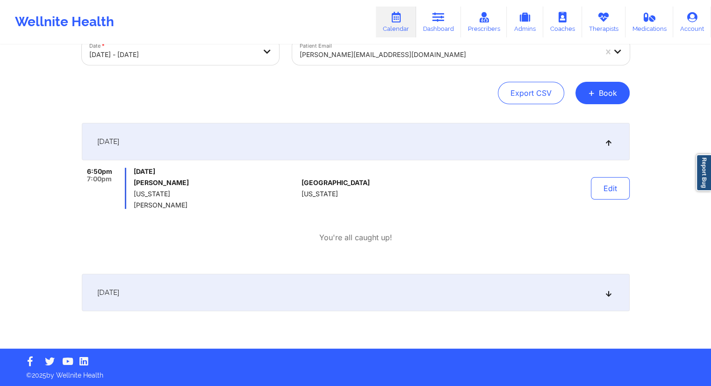
scroll to position [64, 0]
click at [254, 321] on div "[DATE] 6:50pm 7:00pm [DATE] [PERSON_NAME] [US_STATE] [PERSON_NAME] [GEOGRAPHIC_…" at bounding box center [356, 236] width 548 height 226
click at [253, 300] on div "[DATE]" at bounding box center [356, 292] width 548 height 37
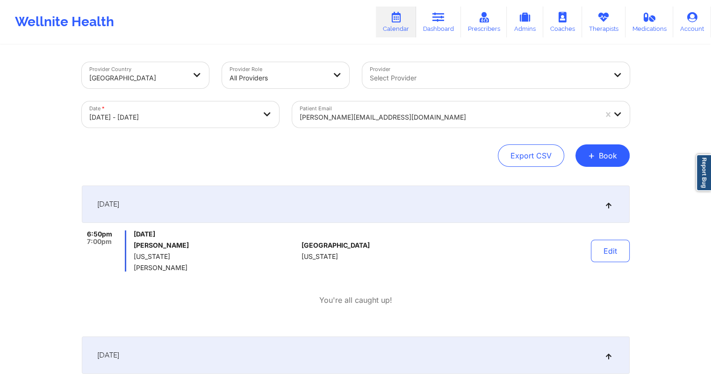
scroll to position [0, 0]
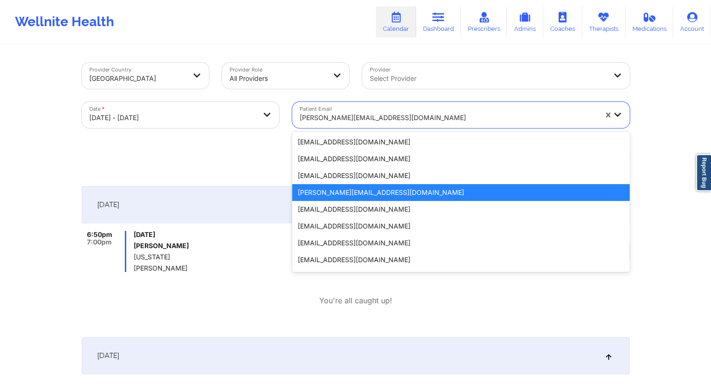
drag, startPoint x: 394, startPoint y: 116, endPoint x: 312, endPoint y: 119, distance: 81.9
click at [312, 119] on div at bounding box center [448, 117] width 297 height 11
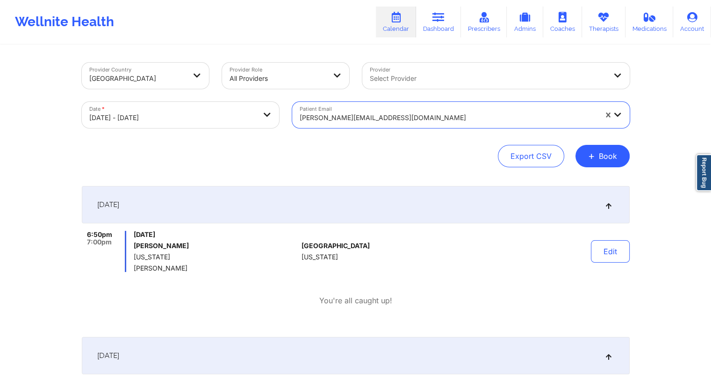
click at [301, 120] on div at bounding box center [448, 117] width 297 height 11
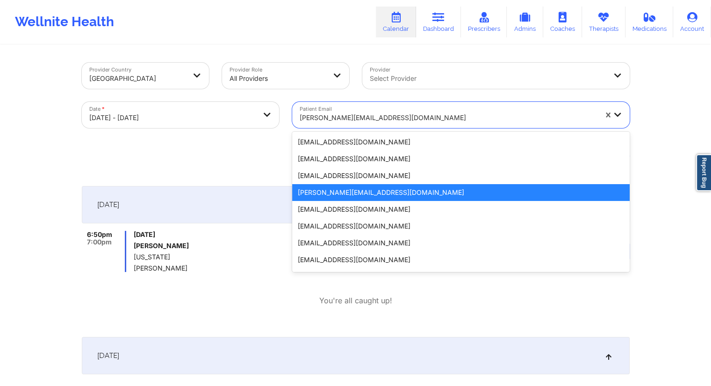
drag, startPoint x: 300, startPoint y: 118, endPoint x: 340, endPoint y: 118, distance: 40.2
click at [340, 118] on div at bounding box center [448, 117] width 297 height 11
click at [348, 47] on div "Provider Country [GEOGRAPHIC_DATA] Provider Role All Providers Provider Select …" at bounding box center [355, 261] width 561 height 431
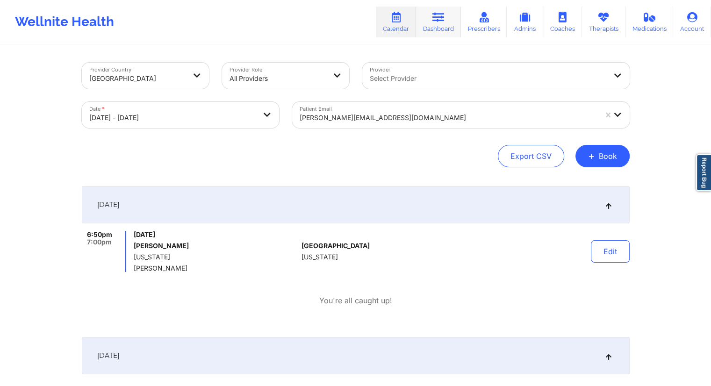
click at [438, 31] on link "Dashboard" at bounding box center [438, 22] width 45 height 31
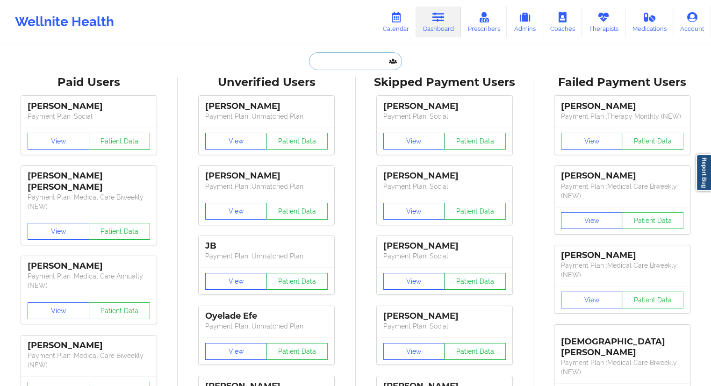
click at [329, 66] on input "text" at bounding box center [355, 61] width 93 height 18
type input "g"
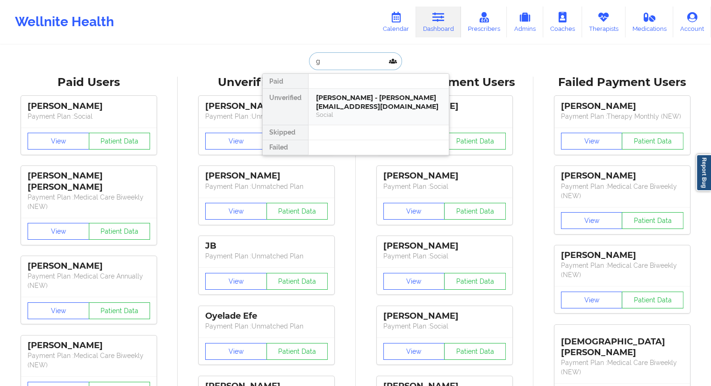
click at [338, 111] on div "Social" at bounding box center [378, 115] width 125 height 8
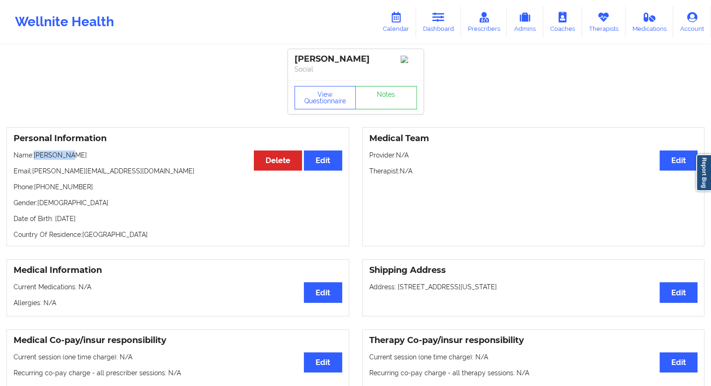
drag, startPoint x: 75, startPoint y: 160, endPoint x: 37, endPoint y: 158, distance: 37.9
click at [37, 158] on p "Name: [PERSON_NAME]" at bounding box center [178, 155] width 329 height 9
drag, startPoint x: 123, startPoint y: 174, endPoint x: 33, endPoint y: 172, distance: 89.8
click at [33, 172] on p "Email: [PERSON_NAME][EMAIL_ADDRESS][DOMAIN_NAME]" at bounding box center [178, 171] width 329 height 9
click at [402, 23] on link "Calendar" at bounding box center [396, 22] width 40 height 31
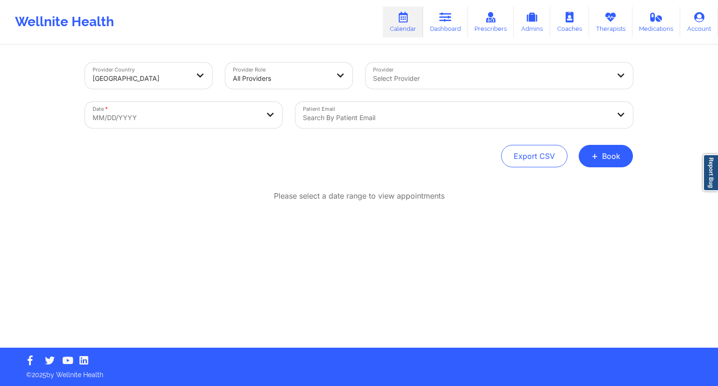
click at [222, 117] on body "Wellnite Health Calendar Dashboard Prescribers Admins Coaches Therapists Medica…" at bounding box center [359, 193] width 718 height 386
select select "2025-8"
select select "2025-9"
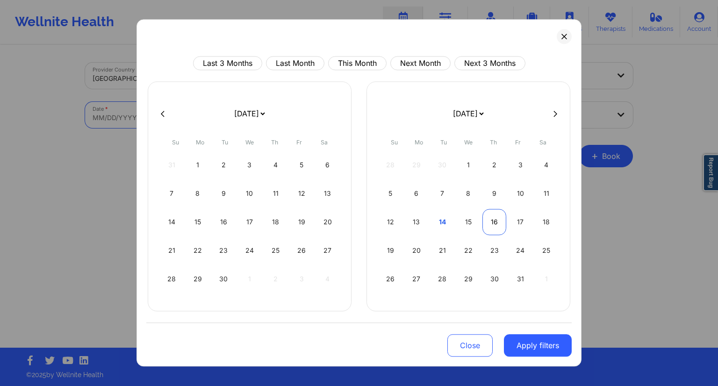
click at [489, 223] on div "16" at bounding box center [495, 222] width 24 height 26
select select "2025-9"
select select "2025-10"
select select "2025-9"
select select "2025-10"
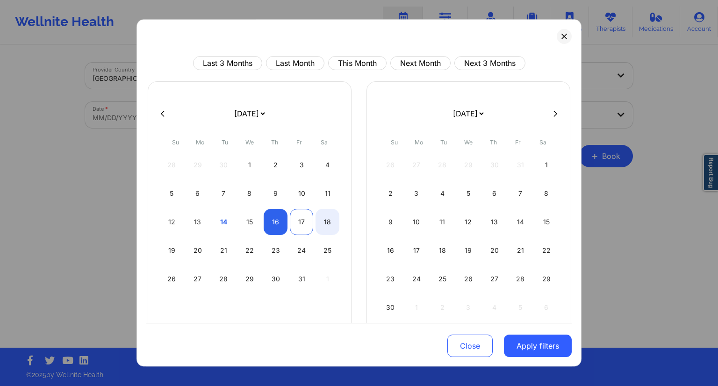
select select "2025-9"
select select "2025-10"
click at [299, 225] on div "17" at bounding box center [302, 222] width 24 height 26
select select "2025-9"
select select "2025-10"
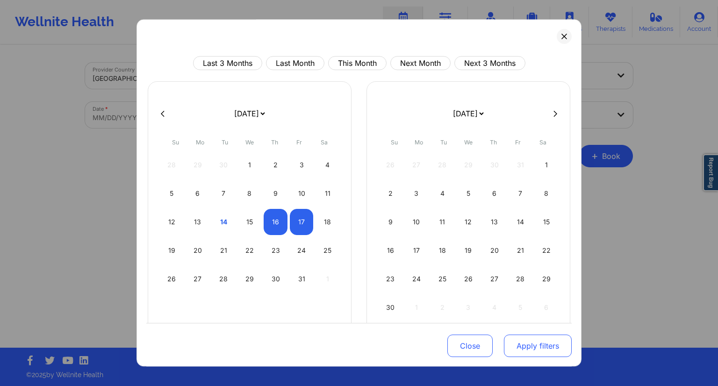
click at [532, 341] on button "Apply filters" at bounding box center [538, 346] width 68 height 22
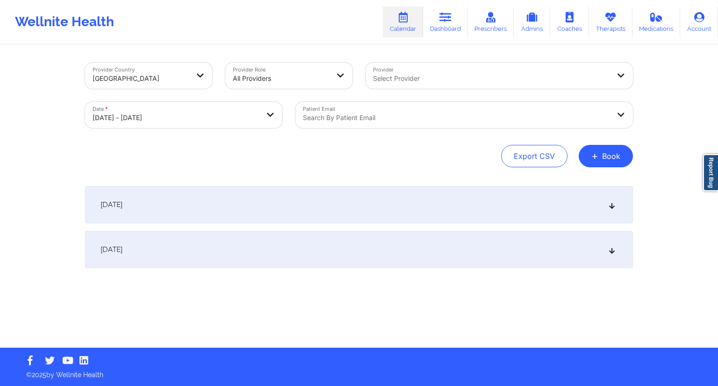
click at [389, 121] on div at bounding box center [456, 117] width 307 height 11
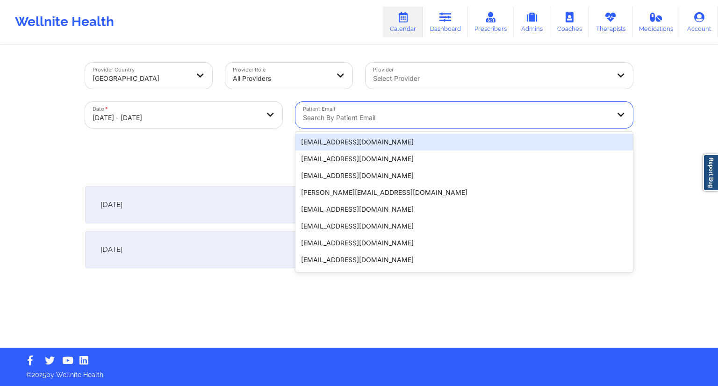
paste input "[PERSON_NAME][EMAIL_ADDRESS][DOMAIN_NAME]"
type input "[PERSON_NAME][EMAIL_ADDRESS][DOMAIN_NAME]"
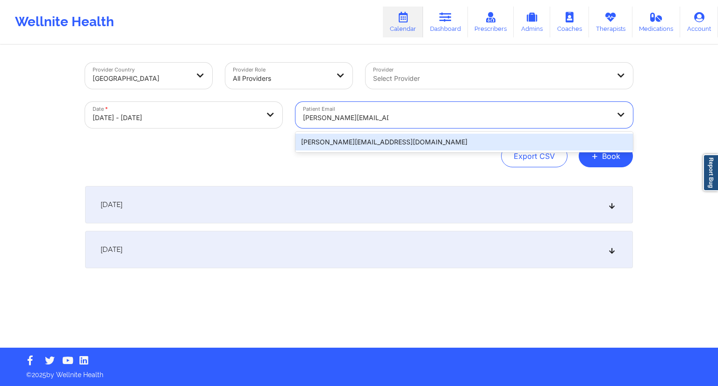
click at [394, 140] on div "[PERSON_NAME][EMAIL_ADDRESS][DOMAIN_NAME]" at bounding box center [465, 142] width 338 height 17
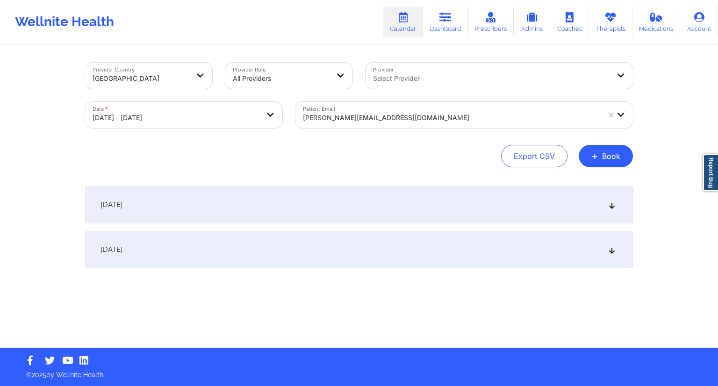
click at [326, 185] on div "Provider Country [GEOGRAPHIC_DATA] Provider Role All Providers Provider Select …" at bounding box center [359, 197] width 561 height 302
click at [307, 206] on div "[DATE]" at bounding box center [359, 204] width 548 height 37
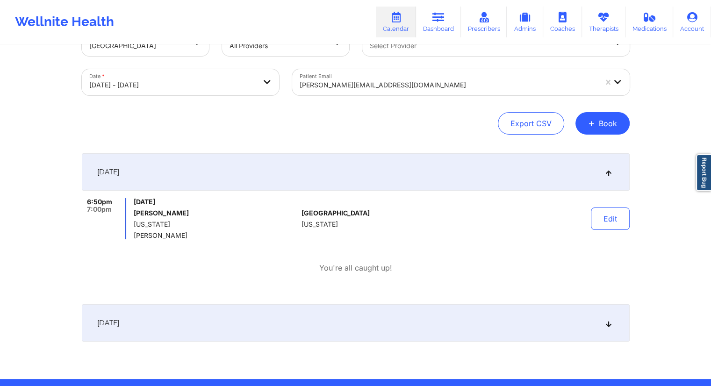
scroll to position [64, 0]
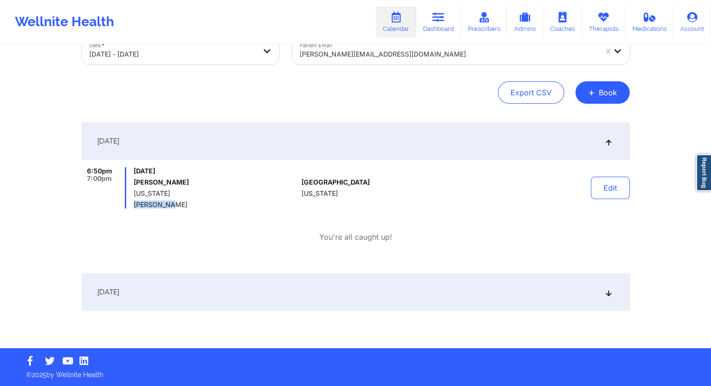
drag, startPoint x: 178, startPoint y: 205, endPoint x: 131, endPoint y: 203, distance: 46.9
click at [131, 203] on div "6:50pm 7:00pm [DATE] [PERSON_NAME] [US_STATE] [PERSON_NAME]" at bounding box center [190, 187] width 217 height 41
